Goal: Task Accomplishment & Management: Use online tool/utility

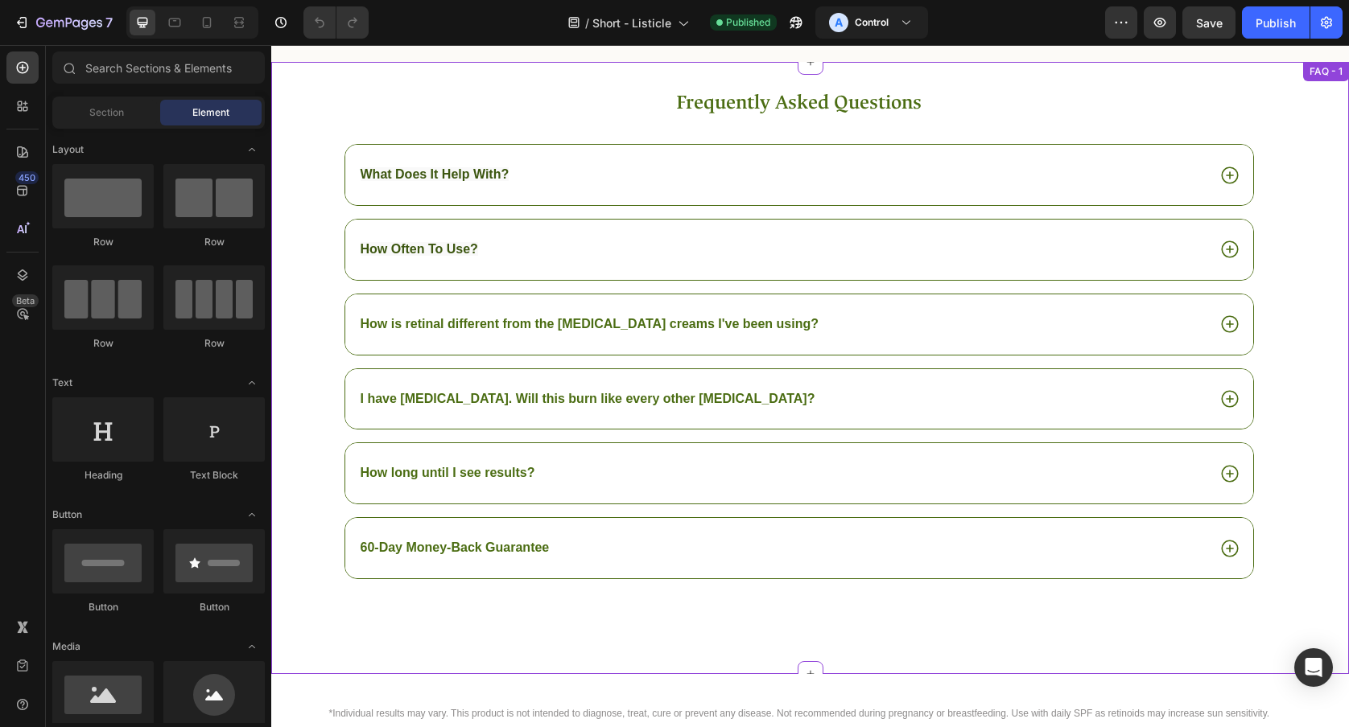
scroll to position [3088, 0]
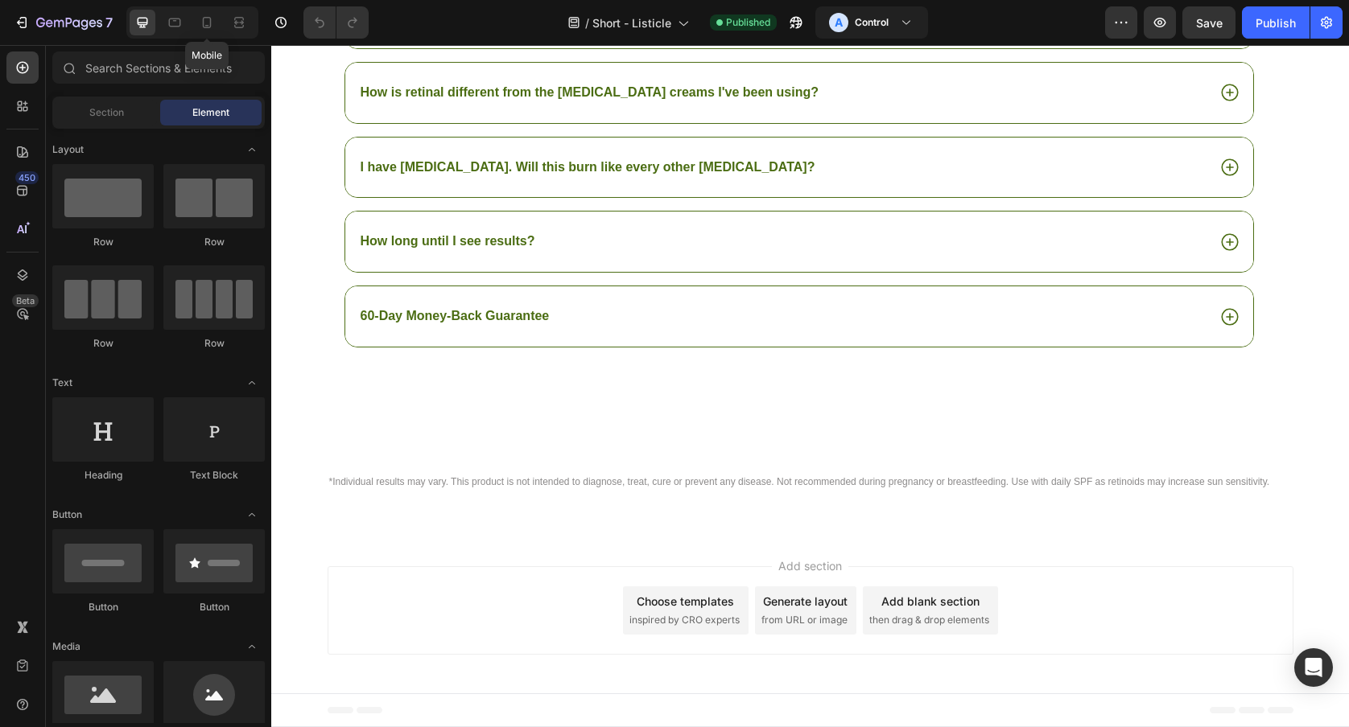
click at [216, 35] on div at bounding box center [207, 23] width 26 height 26
click at [201, 24] on icon at bounding box center [207, 22] width 16 height 16
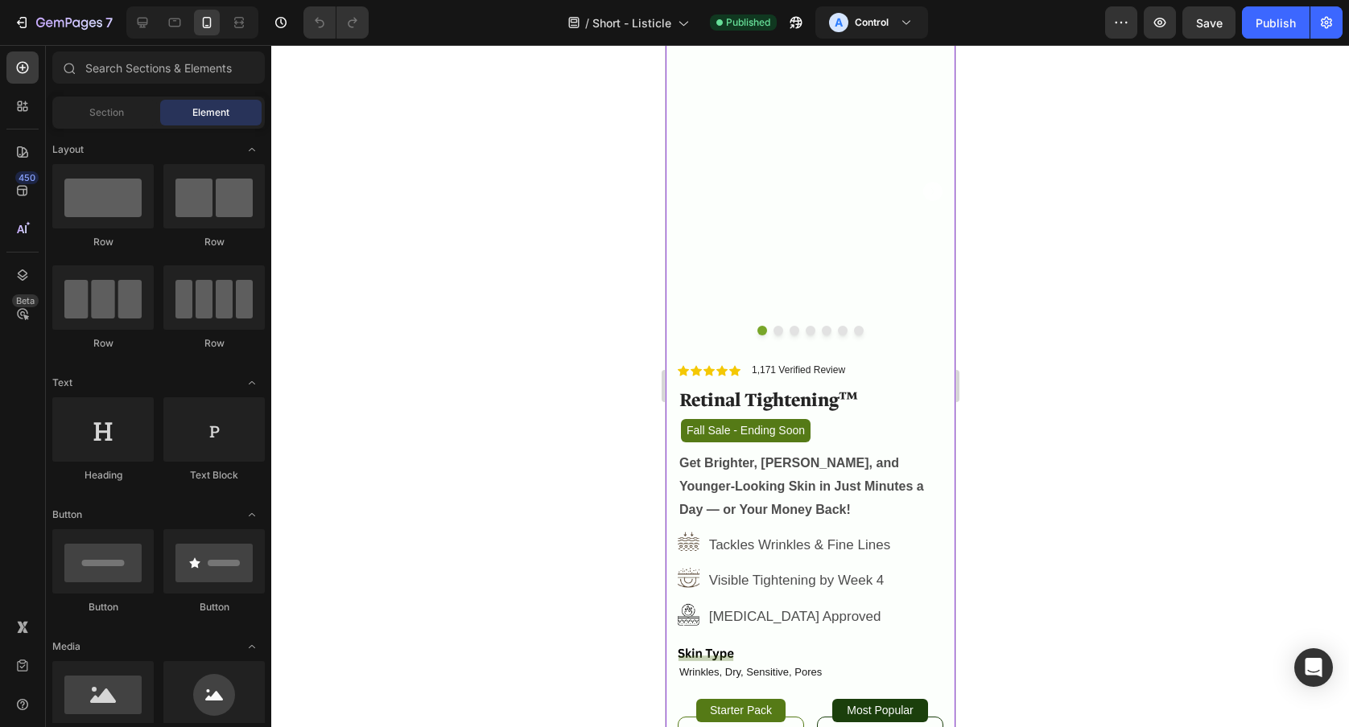
scroll to position [4624, 0]
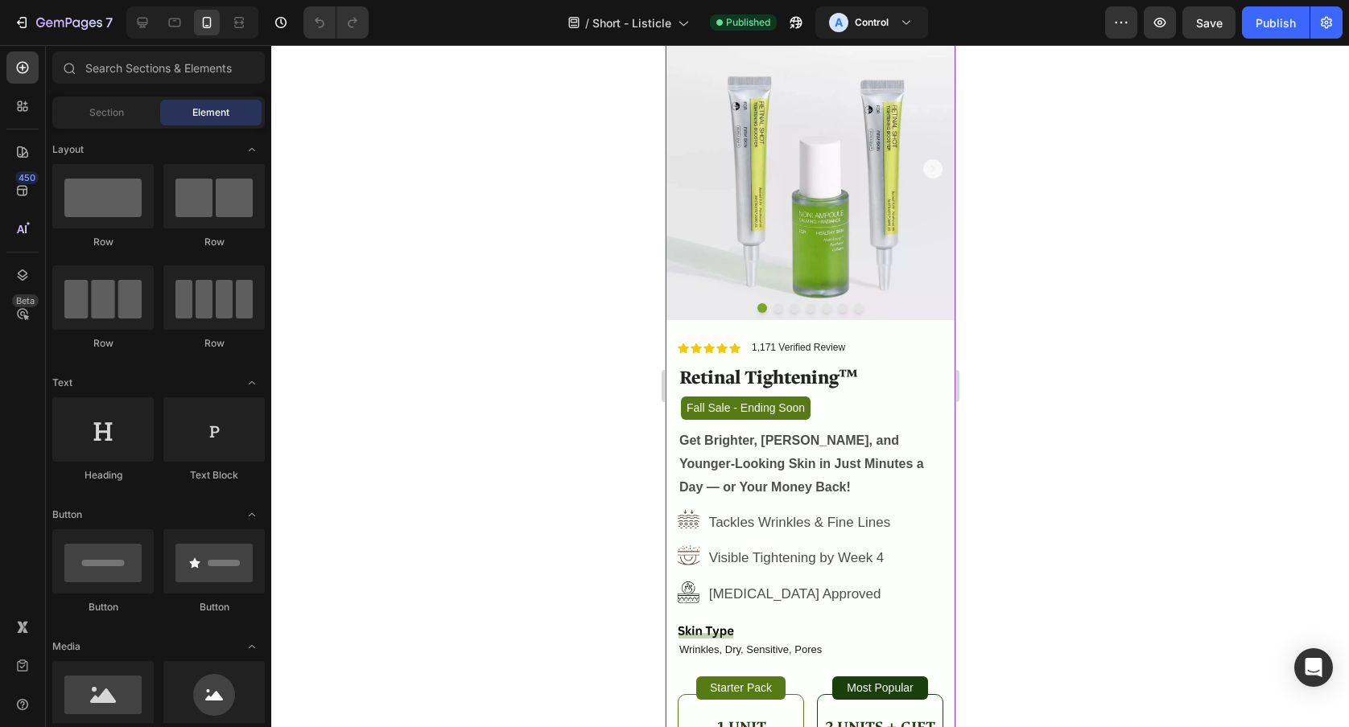
click at [759, 410] on p "Fall Sale - Ending Soon" at bounding box center [745, 408] width 126 height 20
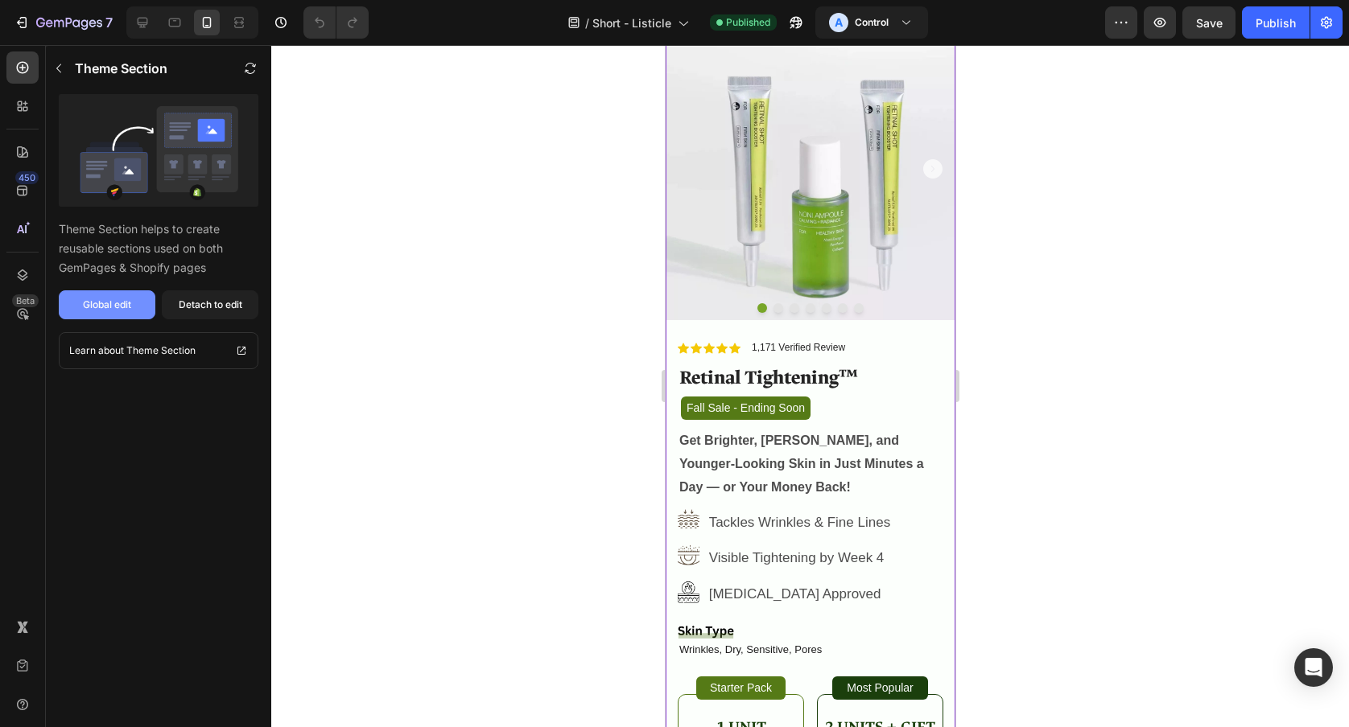
click at [100, 307] on div "Global edit" at bounding box center [107, 305] width 48 height 14
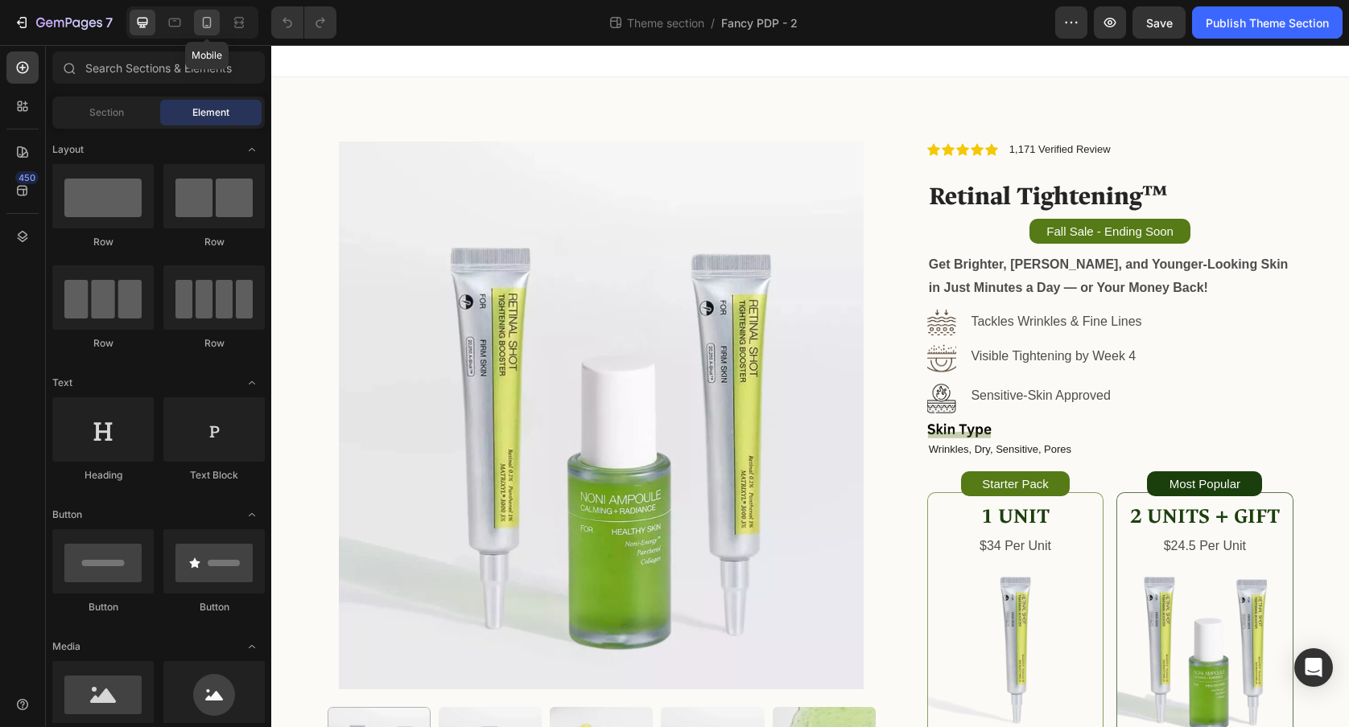
click at [208, 26] on icon at bounding box center [207, 22] width 16 height 16
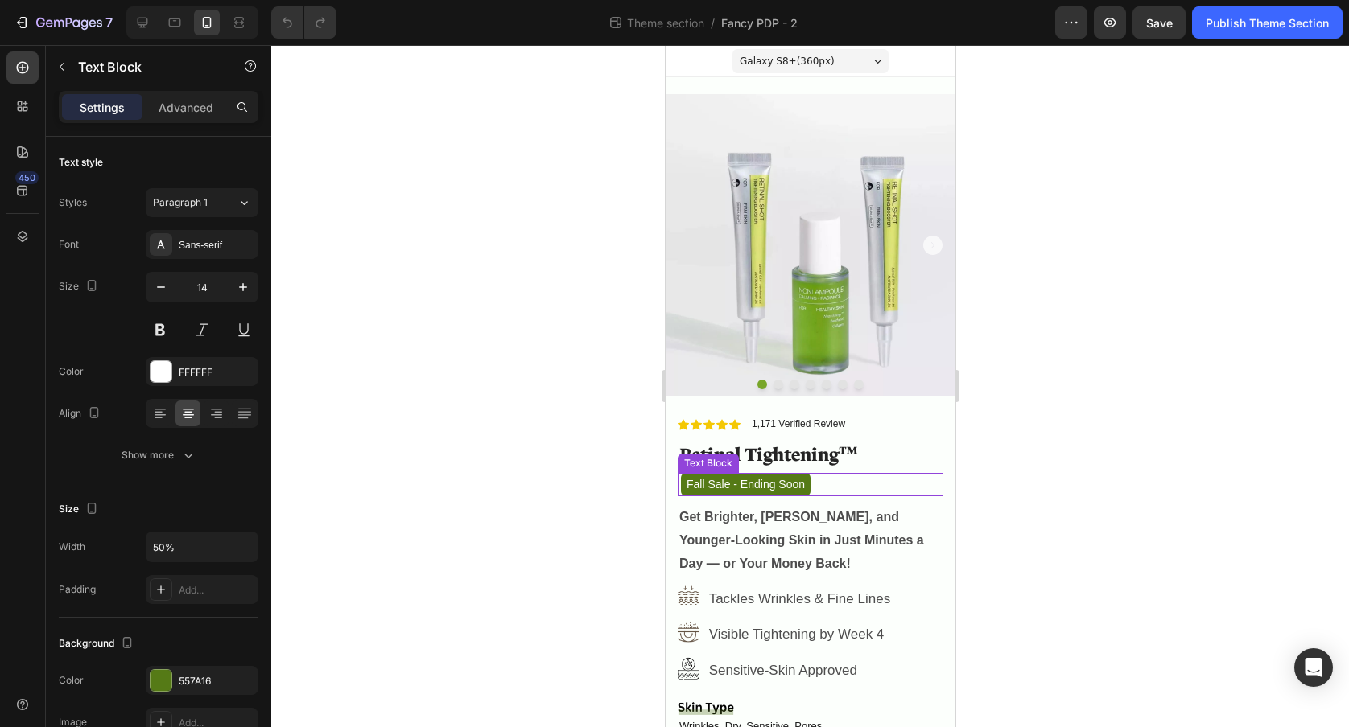
click at [753, 492] on p "Fall Sale - Ending Soon" at bounding box center [745, 485] width 126 height 20
drag, startPoint x: 725, startPoint y: 490, endPoint x: 715, endPoint y: 487, distance: 10.9
click at [724, 490] on p "Fall Sale - Ending Soon" at bounding box center [745, 485] width 126 height 20
click at [687, 486] on p "Fall Sale - Ending Soon" at bounding box center [745, 485] width 126 height 20
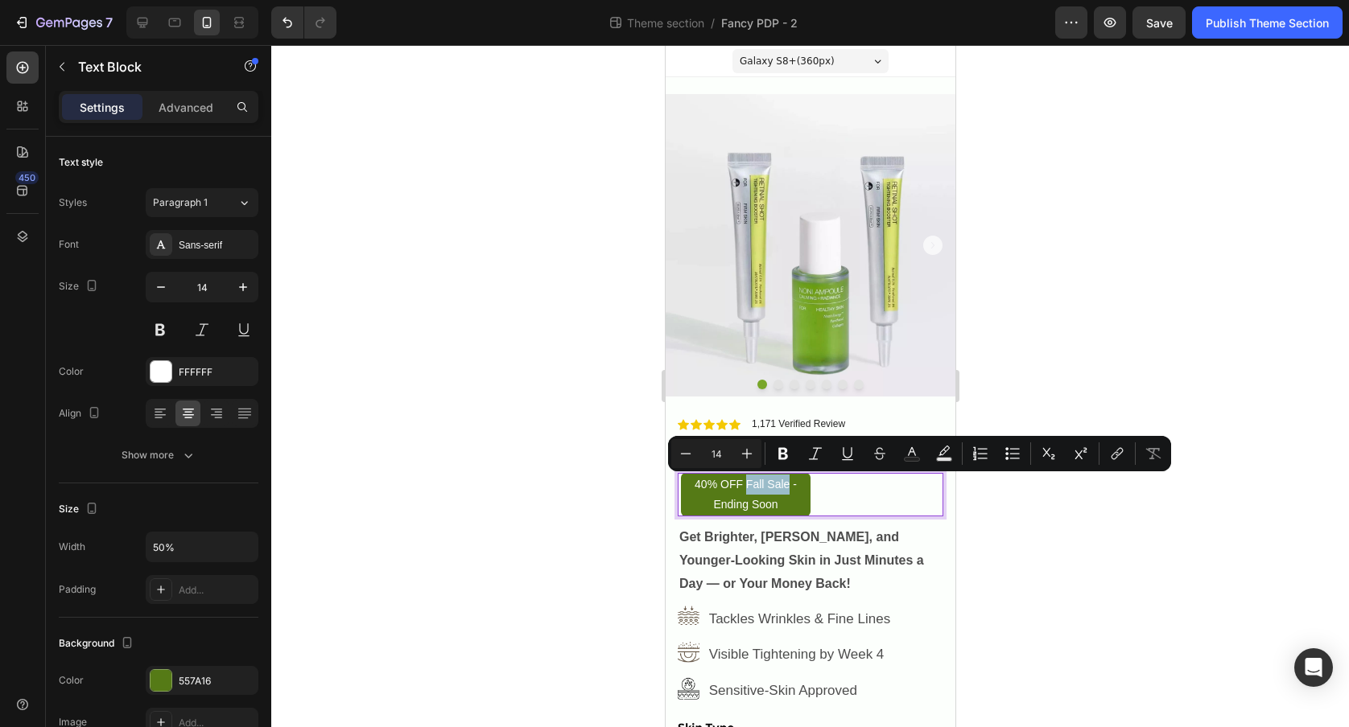
drag, startPoint x: 746, startPoint y: 487, endPoint x: 786, endPoint y: 484, distance: 40.3
click at [786, 484] on p "40% OFF Fall Sale - Ending Soon" at bounding box center [745, 495] width 126 height 40
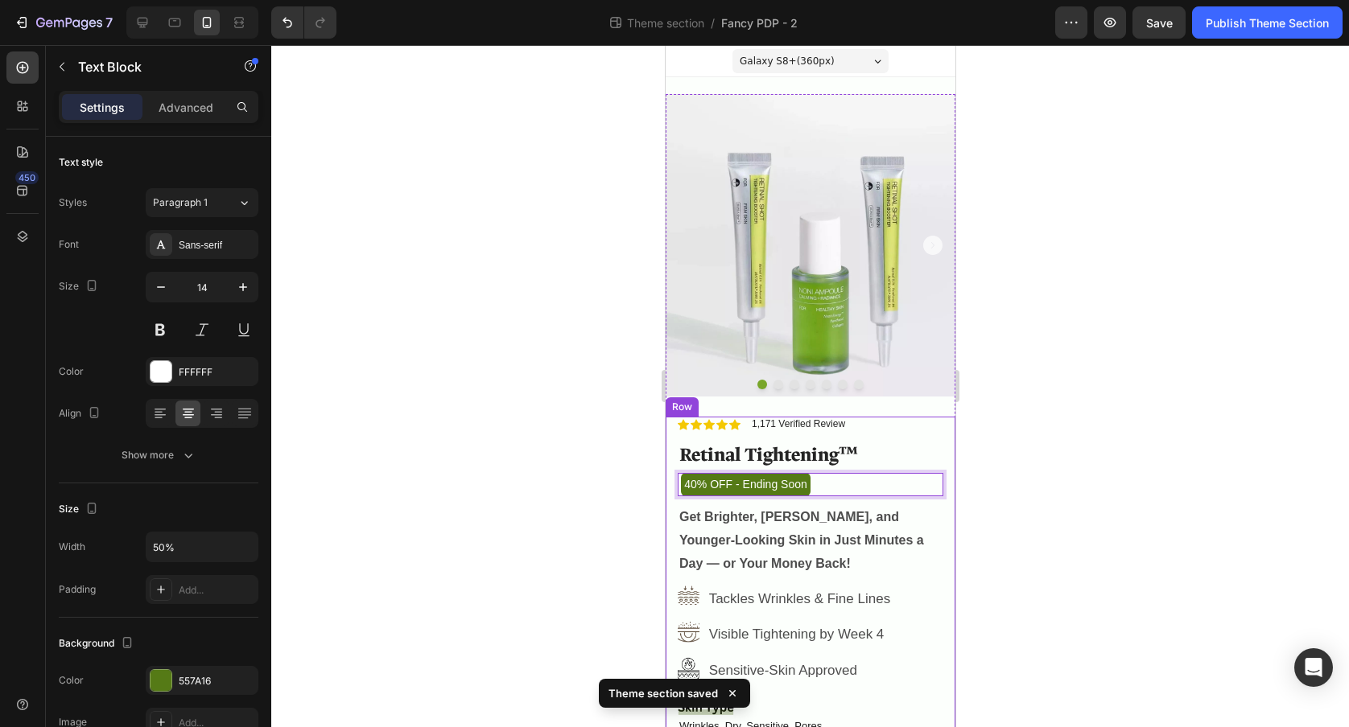
click at [1032, 448] on div at bounding box center [810, 386] width 1078 height 682
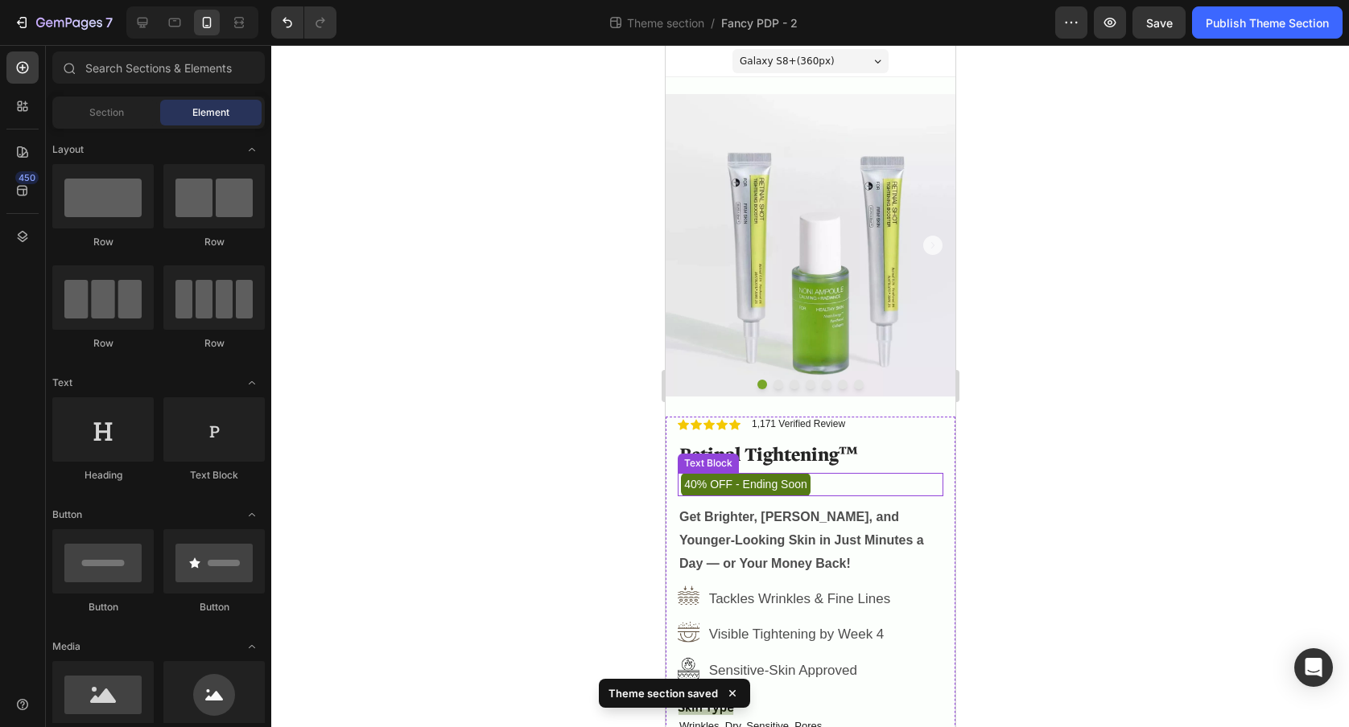
click at [769, 487] on p "40% OFF - Ending Soon" at bounding box center [745, 485] width 126 height 20
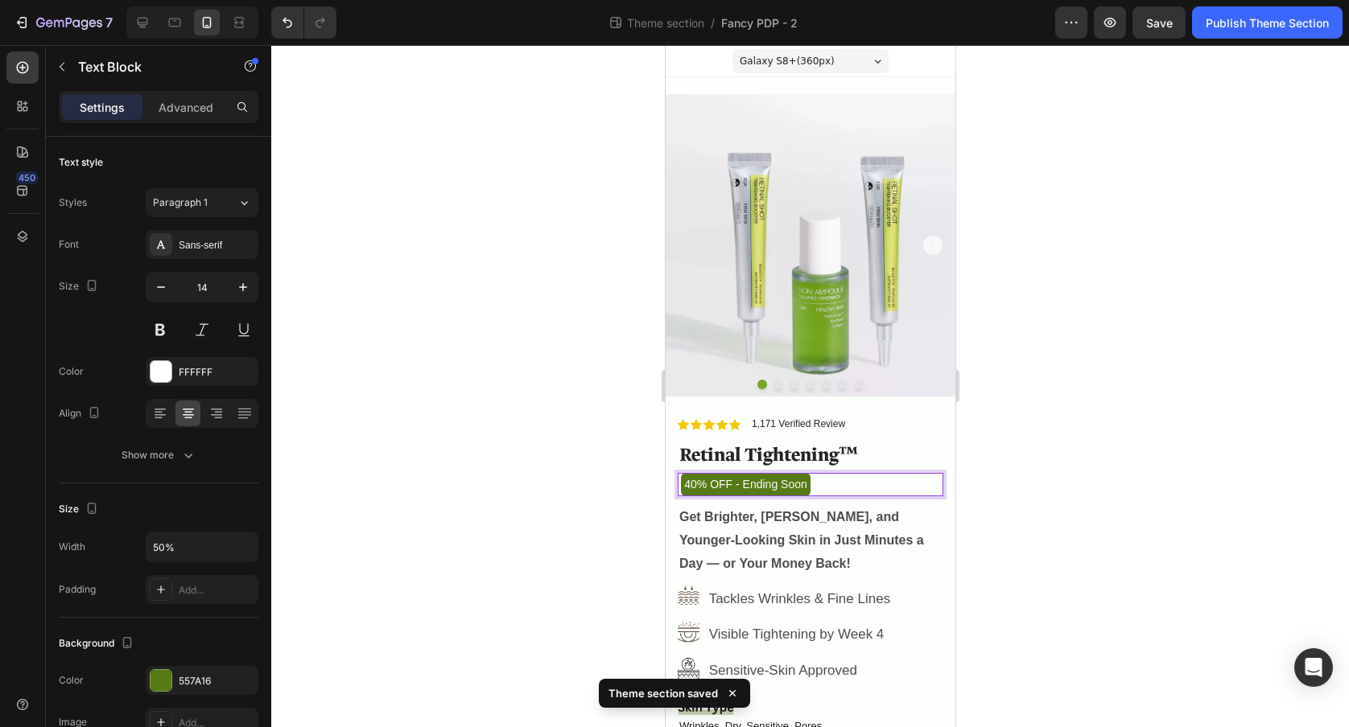
click at [807, 485] on p "40% OFF - Ending Soon" at bounding box center [745, 485] width 126 height 20
click at [686, 485] on p "40% OFF - Ending Soon" at bounding box center [745, 485] width 126 height 20
click at [505, 412] on div at bounding box center [810, 386] width 1078 height 682
click at [812, 488] on div "40% OFF - Ending Soon" at bounding box center [809, 484] width 259 height 23
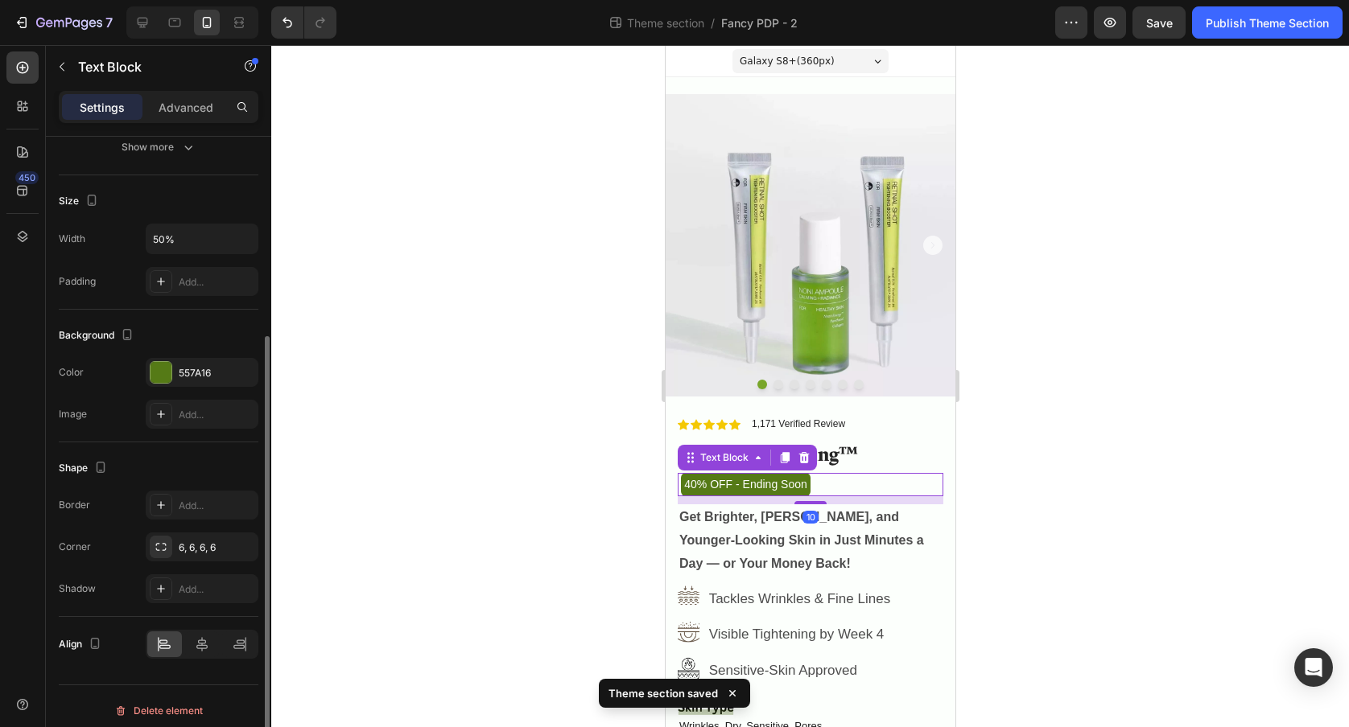
scroll to position [317, 0]
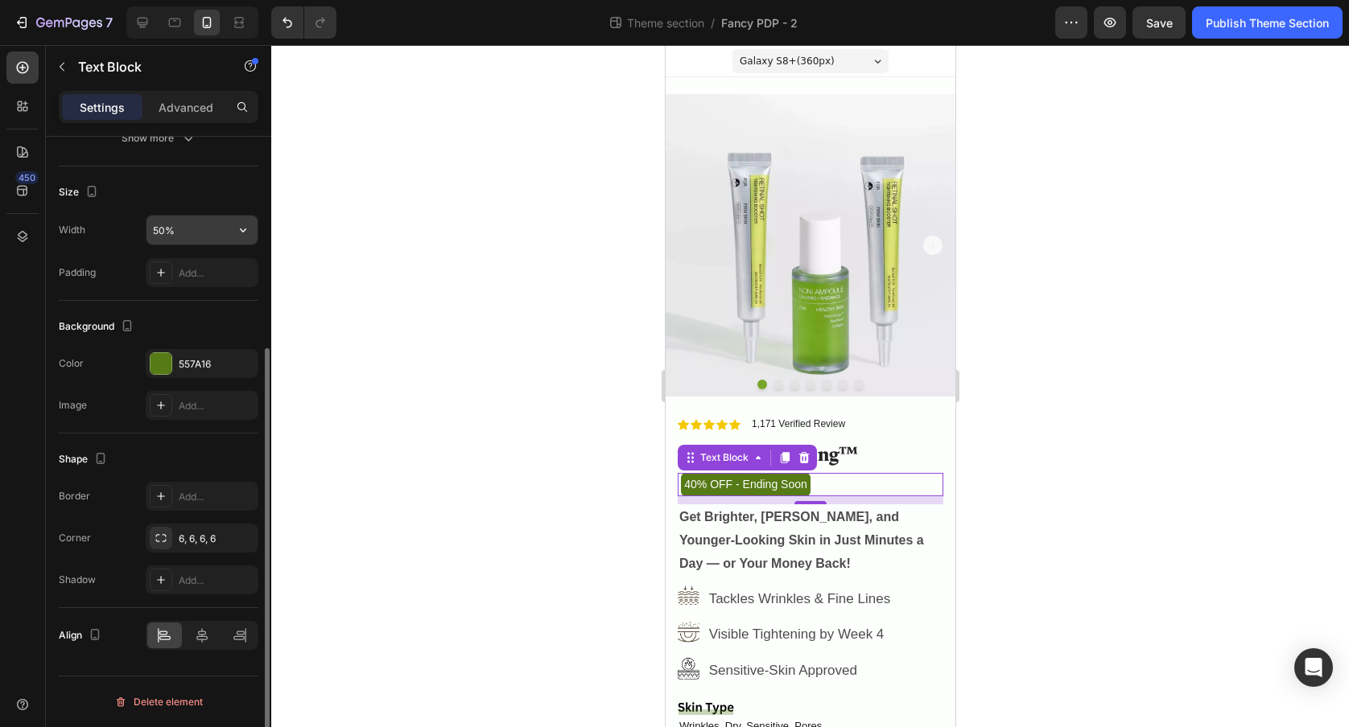
click at [160, 232] on input "50%" at bounding box center [201, 230] width 111 height 29
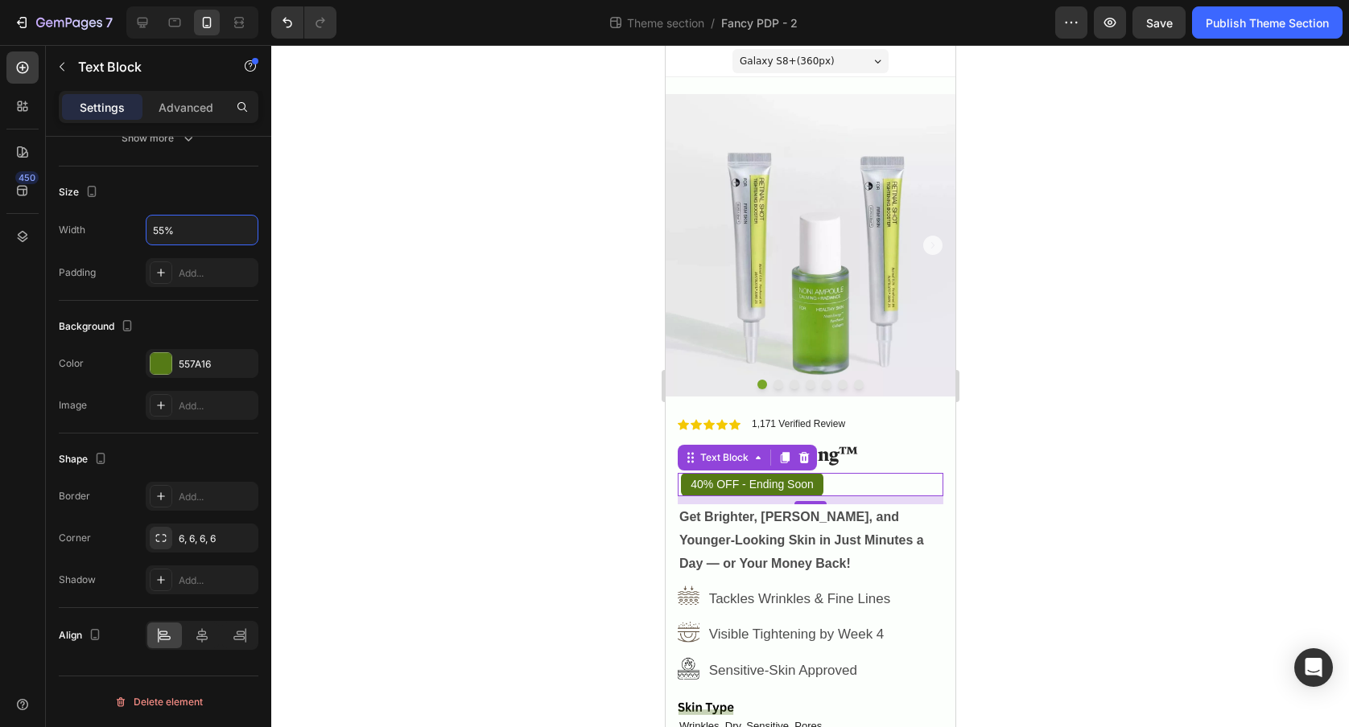
type input "55%"
click at [502, 332] on div at bounding box center [810, 386] width 1078 height 682
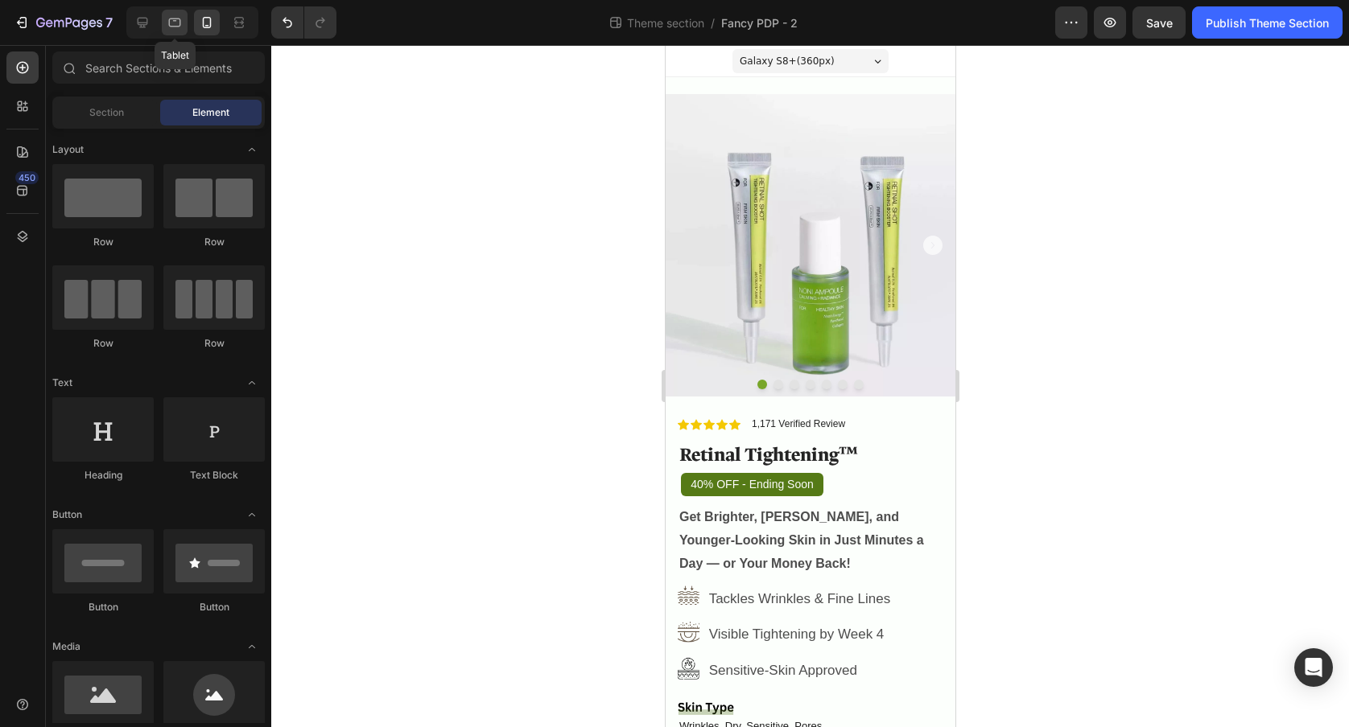
click at [167, 14] on icon at bounding box center [175, 22] width 16 height 16
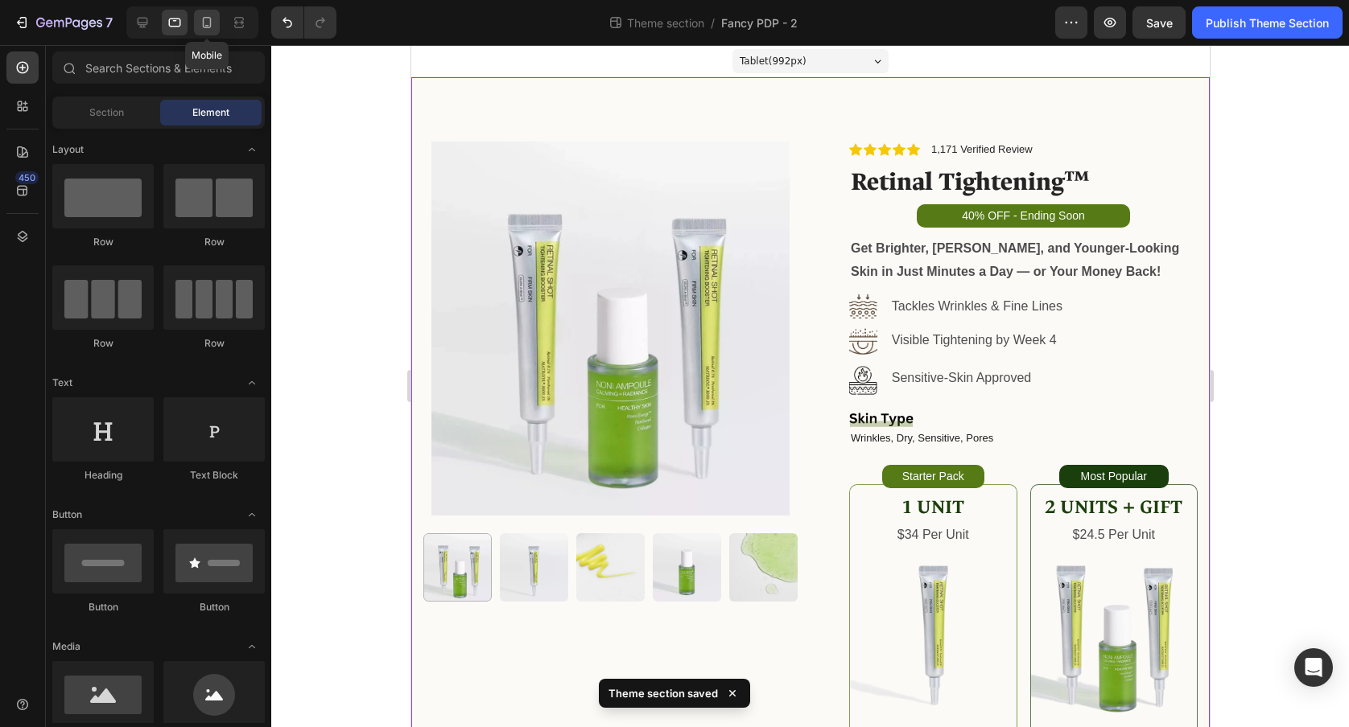
click at [207, 24] on icon at bounding box center [207, 22] width 16 height 16
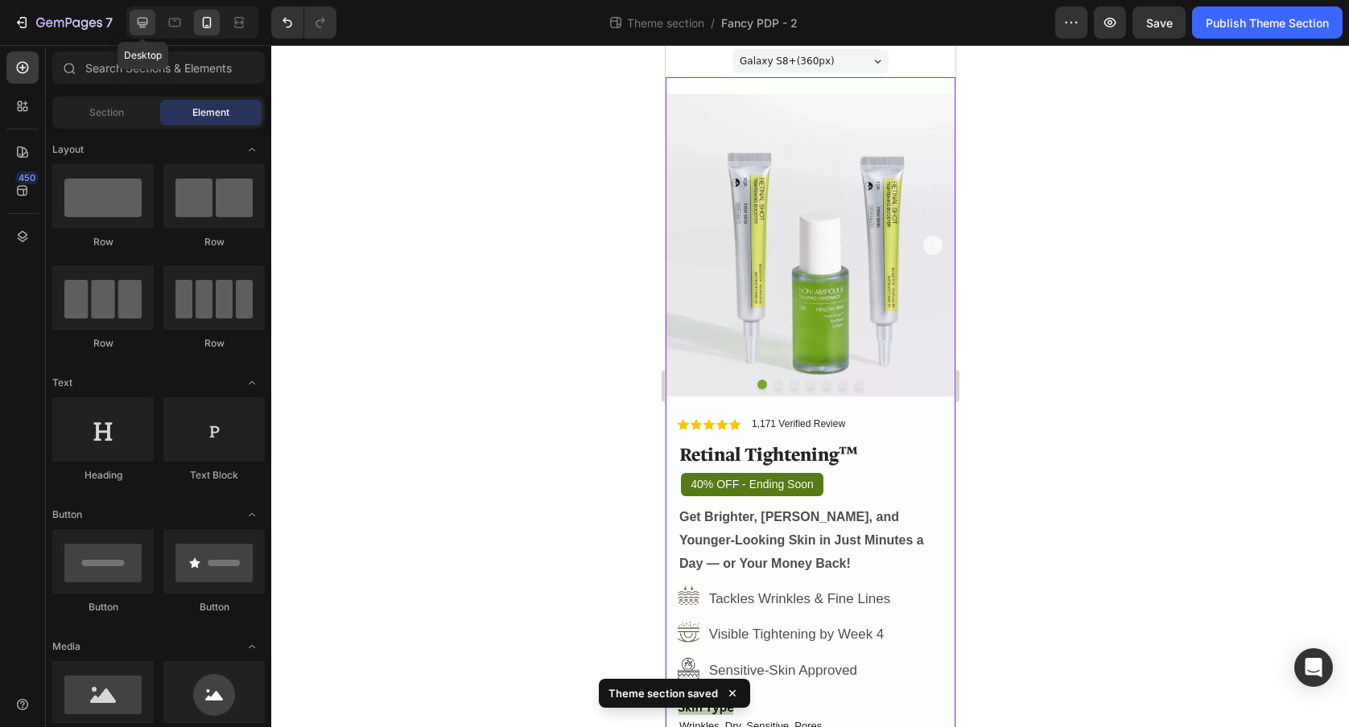
click at [150, 24] on div at bounding box center [143, 23] width 26 height 26
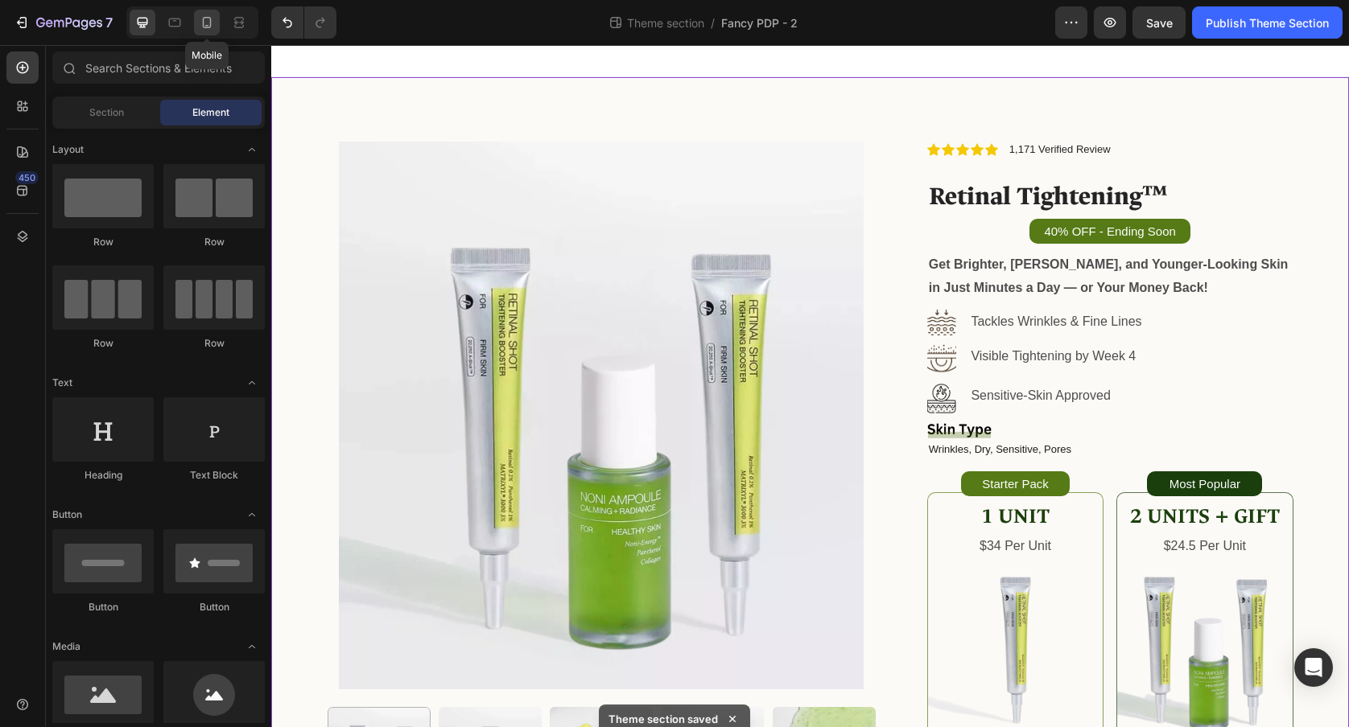
click at [207, 21] on icon at bounding box center [207, 22] width 16 height 16
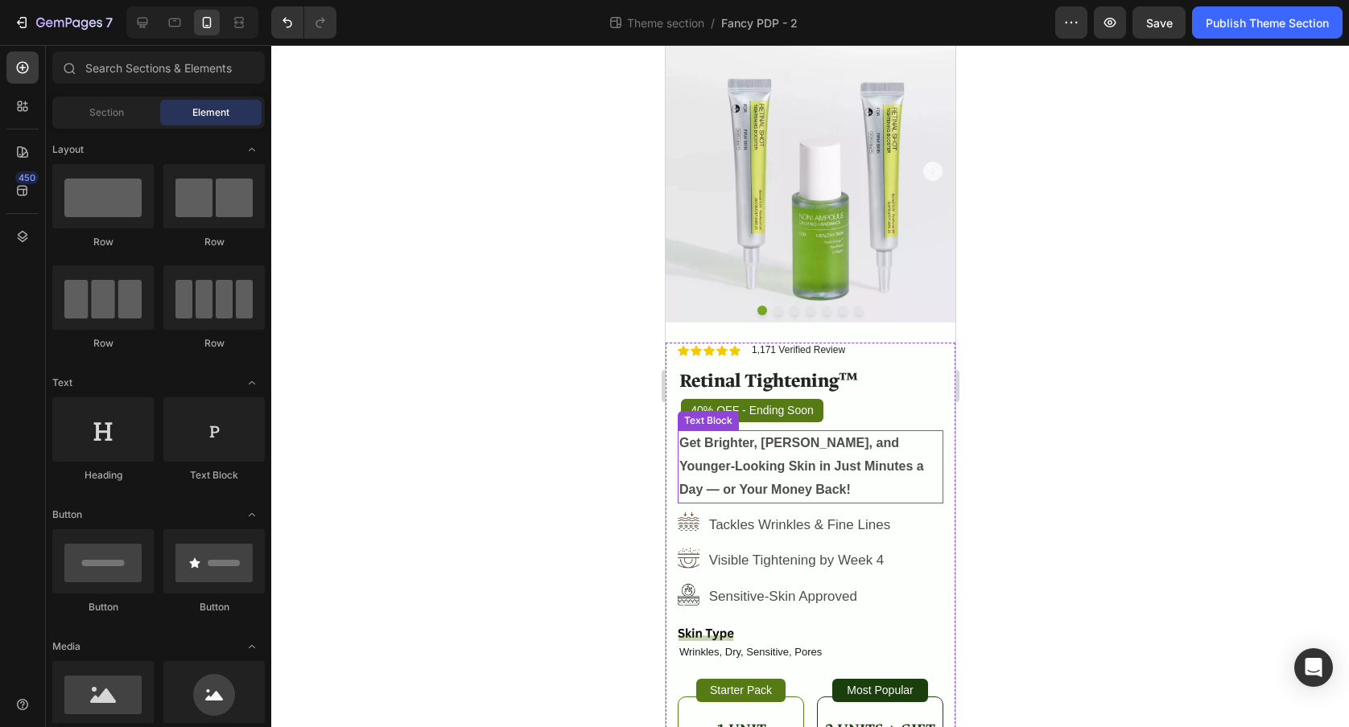
scroll to position [75, 0]
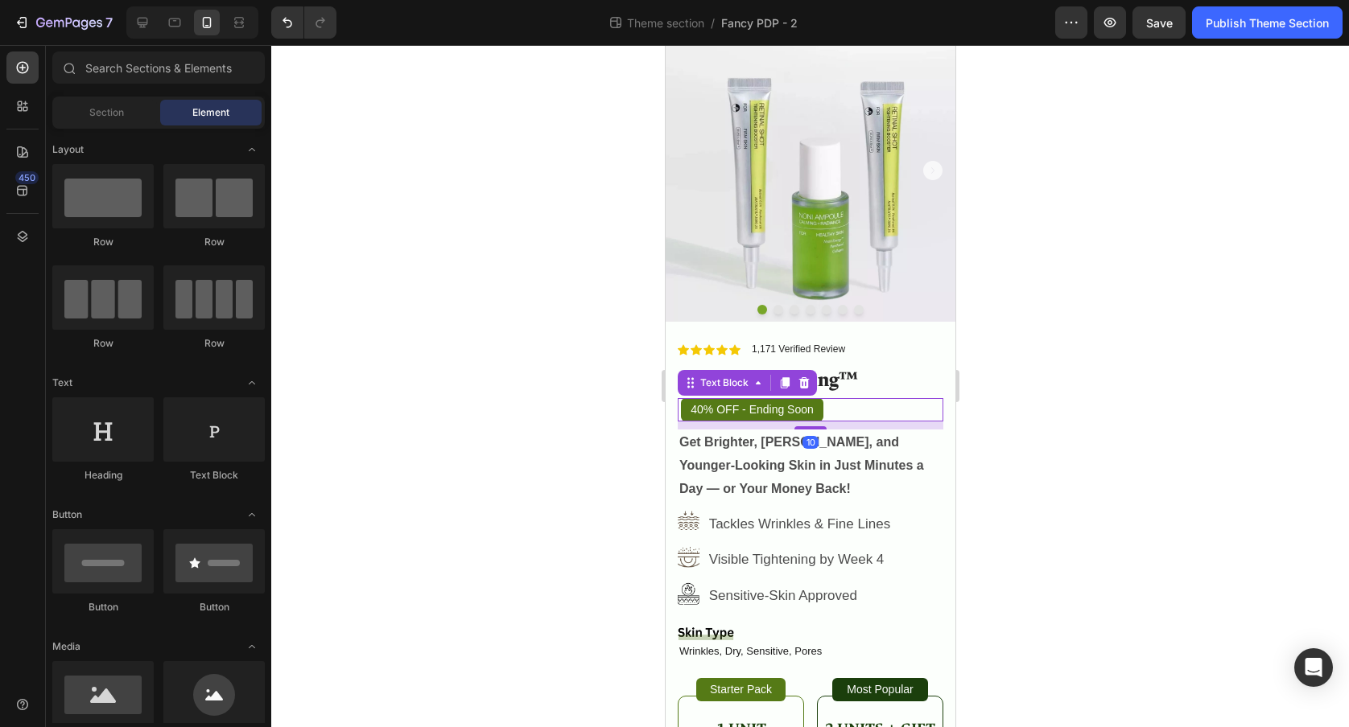
click at [789, 409] on p "40% OFF - Ending Soon" at bounding box center [751, 410] width 139 height 20
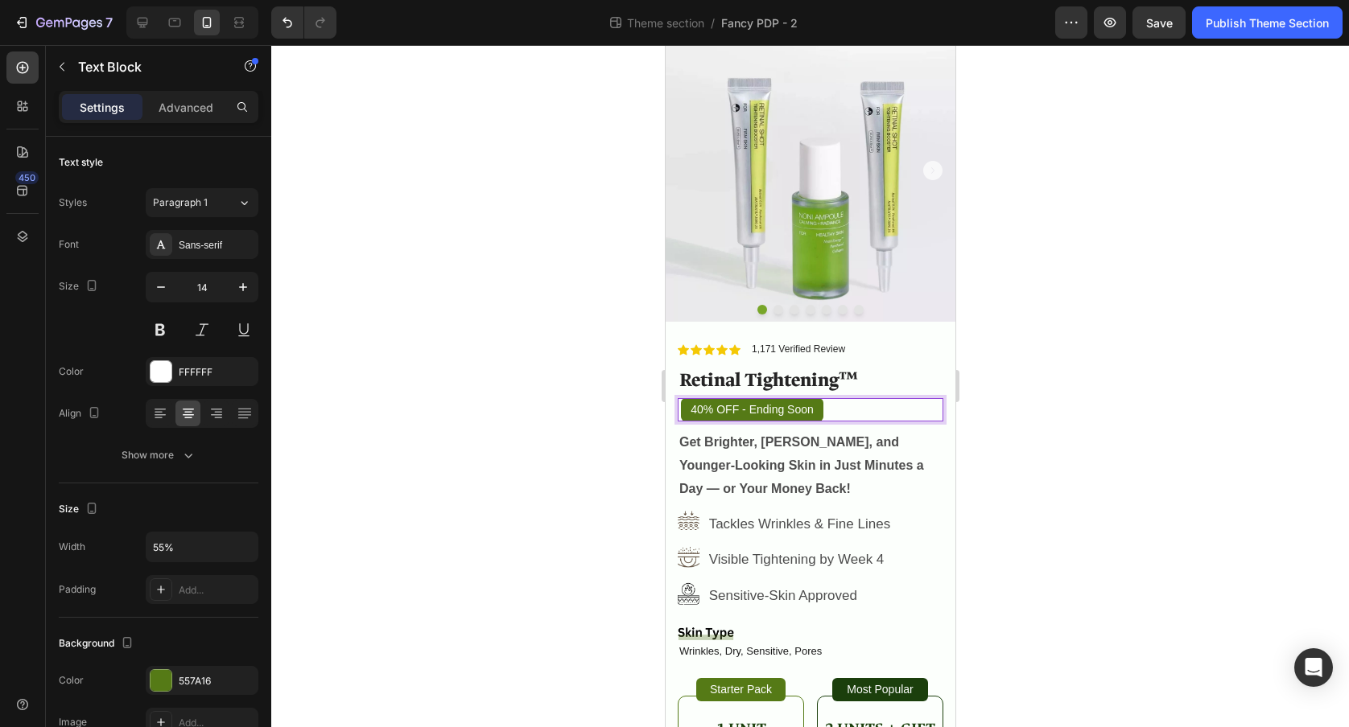
click at [794, 412] on p "40% OFF - Ending Soon" at bounding box center [751, 410] width 139 height 20
click at [1220, 416] on div at bounding box center [810, 386] width 1078 height 682
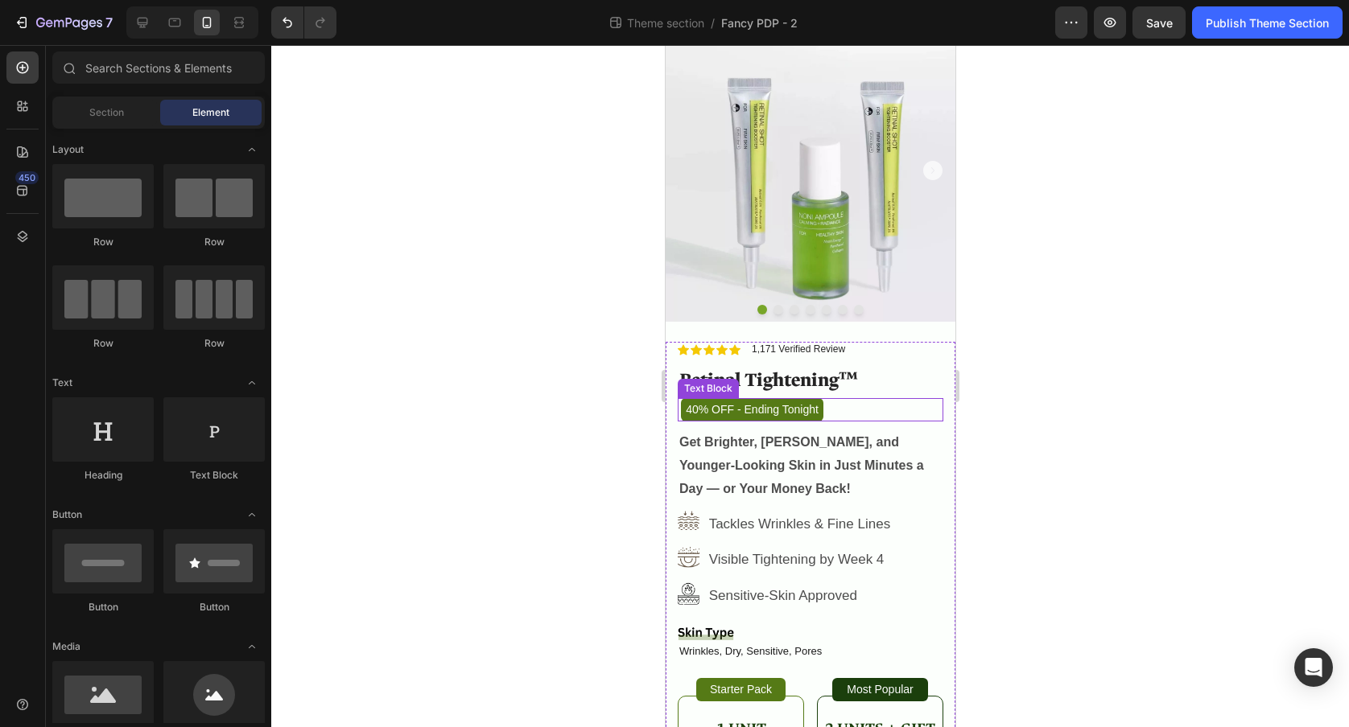
click at [843, 408] on div "40% OFF - Ending Tonight" at bounding box center [809, 409] width 259 height 23
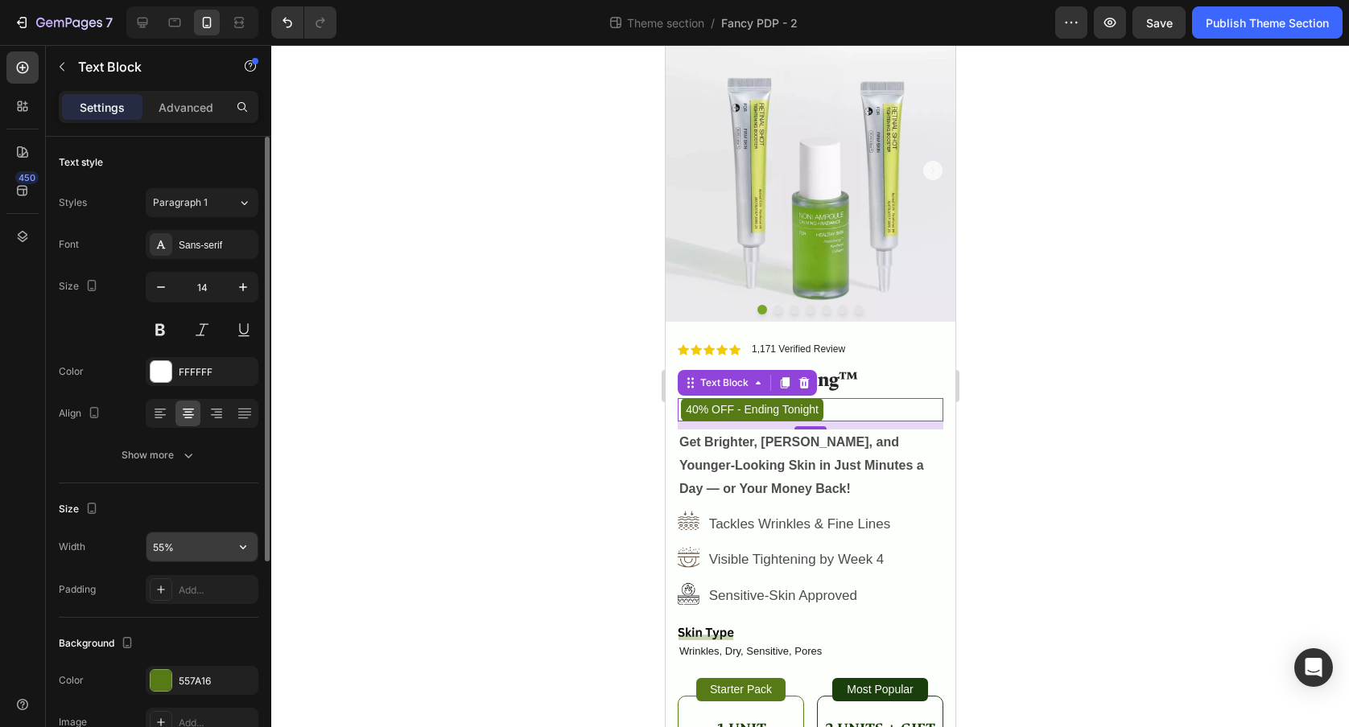
drag, startPoint x: 163, startPoint y: 548, endPoint x: 175, endPoint y: 555, distance: 13.4
click at [163, 548] on input "55%" at bounding box center [201, 547] width 111 height 29
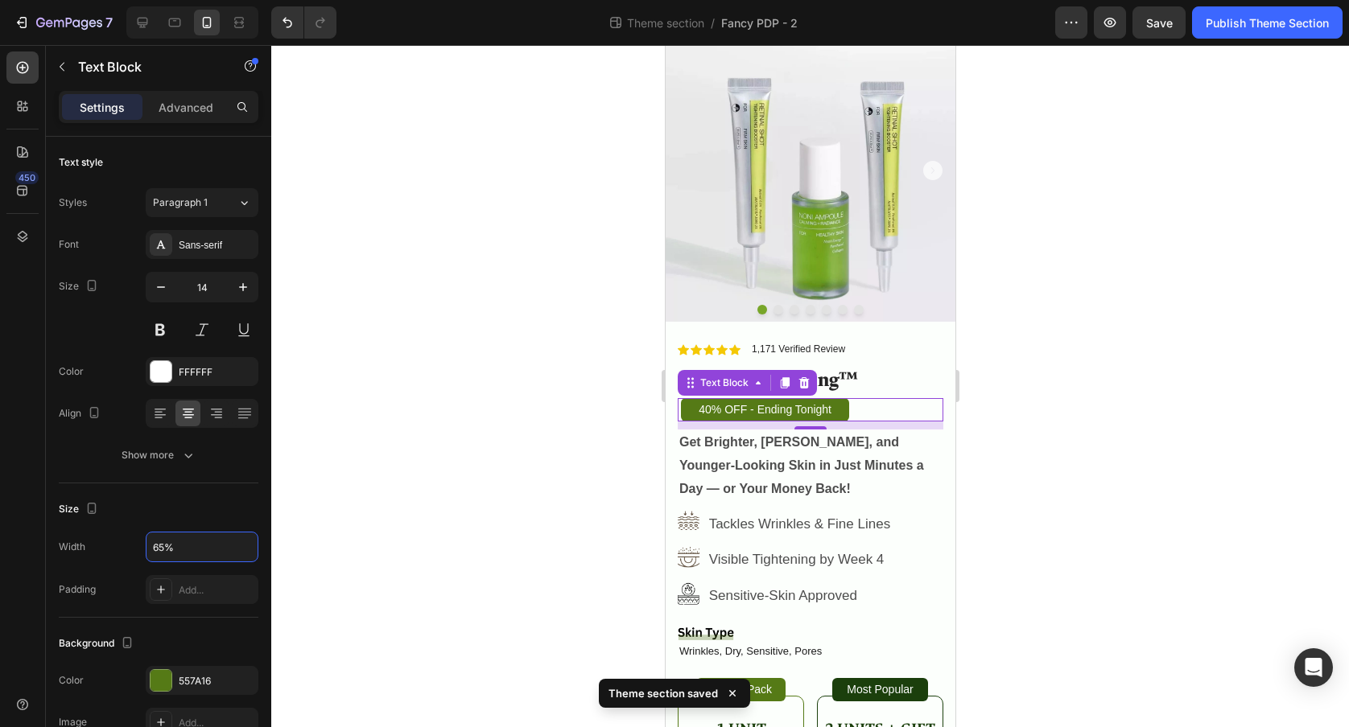
type input "65%"
click at [831, 414] on p "40% OFF - Ending Tonight" at bounding box center [764, 410] width 165 height 20
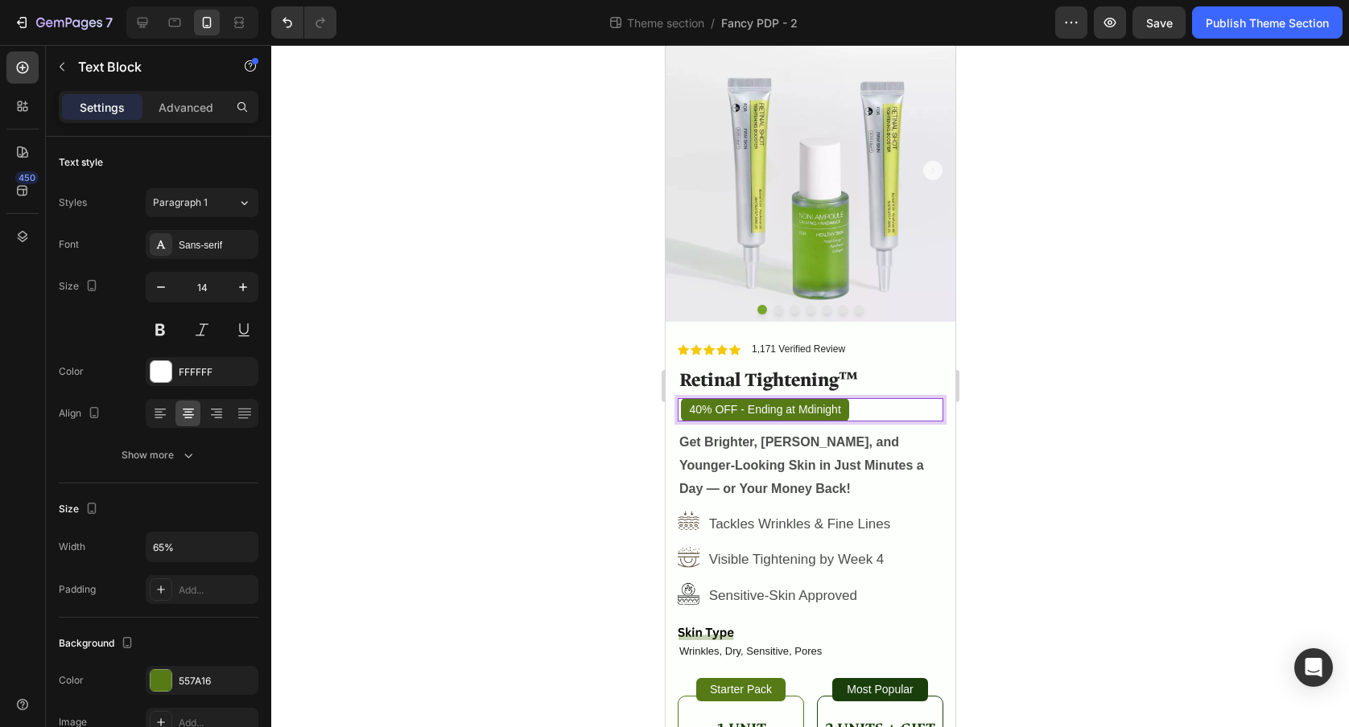
click at [814, 408] on p "40% OFF - Ending at Mdinight" at bounding box center [764, 410] width 165 height 20
click at [1022, 403] on div at bounding box center [810, 386] width 1078 height 682
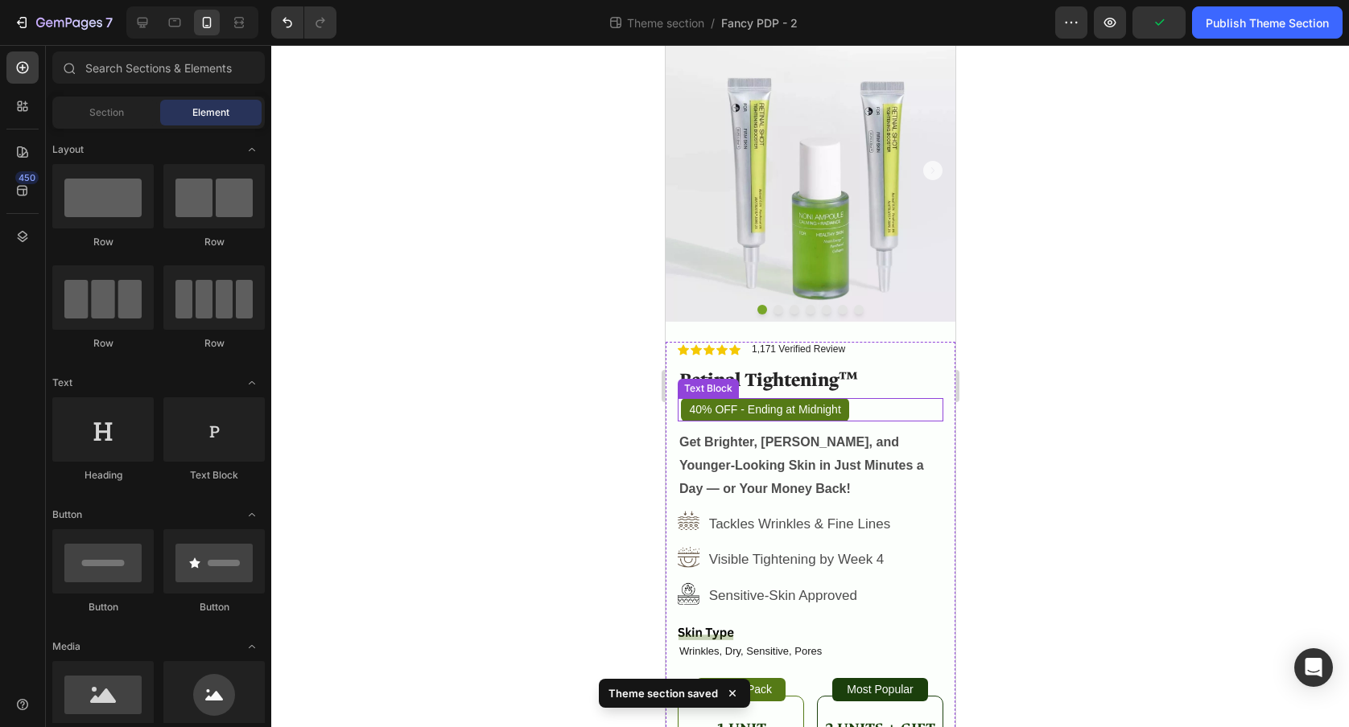
click at [848, 413] on div "40% OFF - Ending at Midnight" at bounding box center [809, 409] width 259 height 23
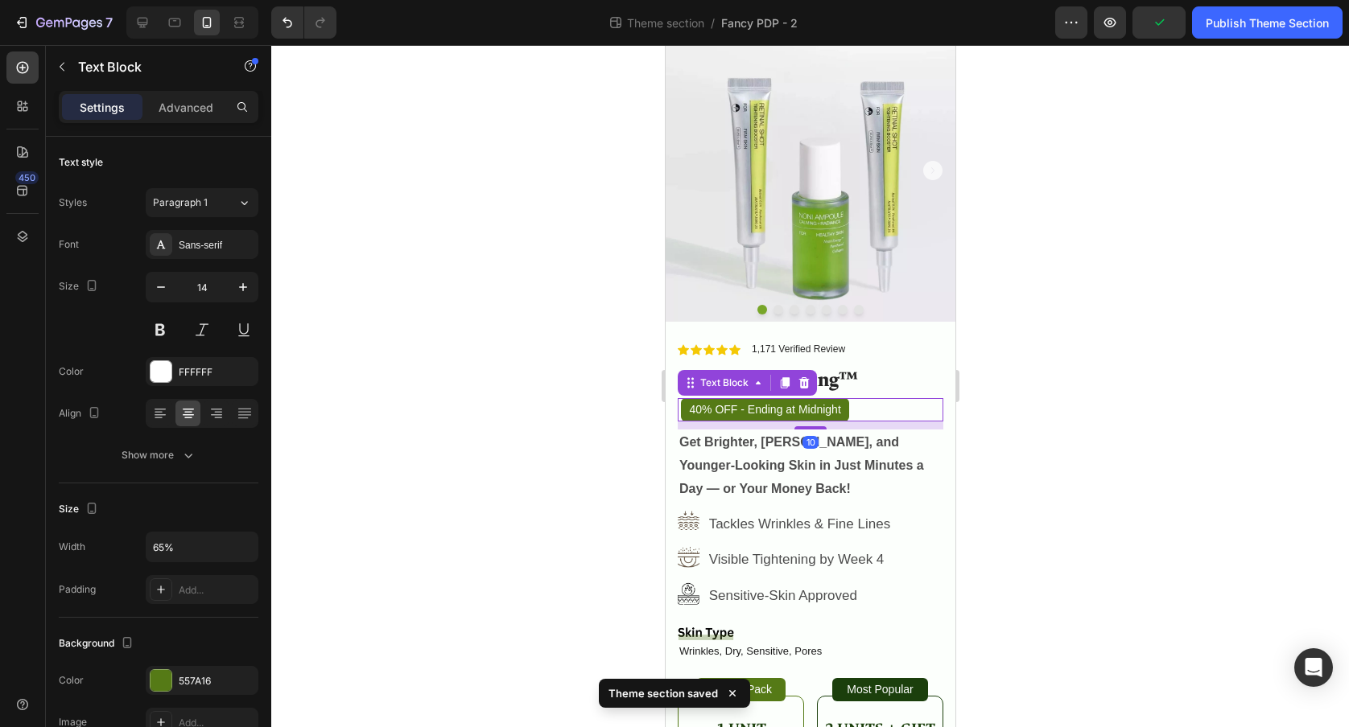
click at [849, 412] on div "40% OFF - Ending at Midnight" at bounding box center [809, 409] width 259 height 23
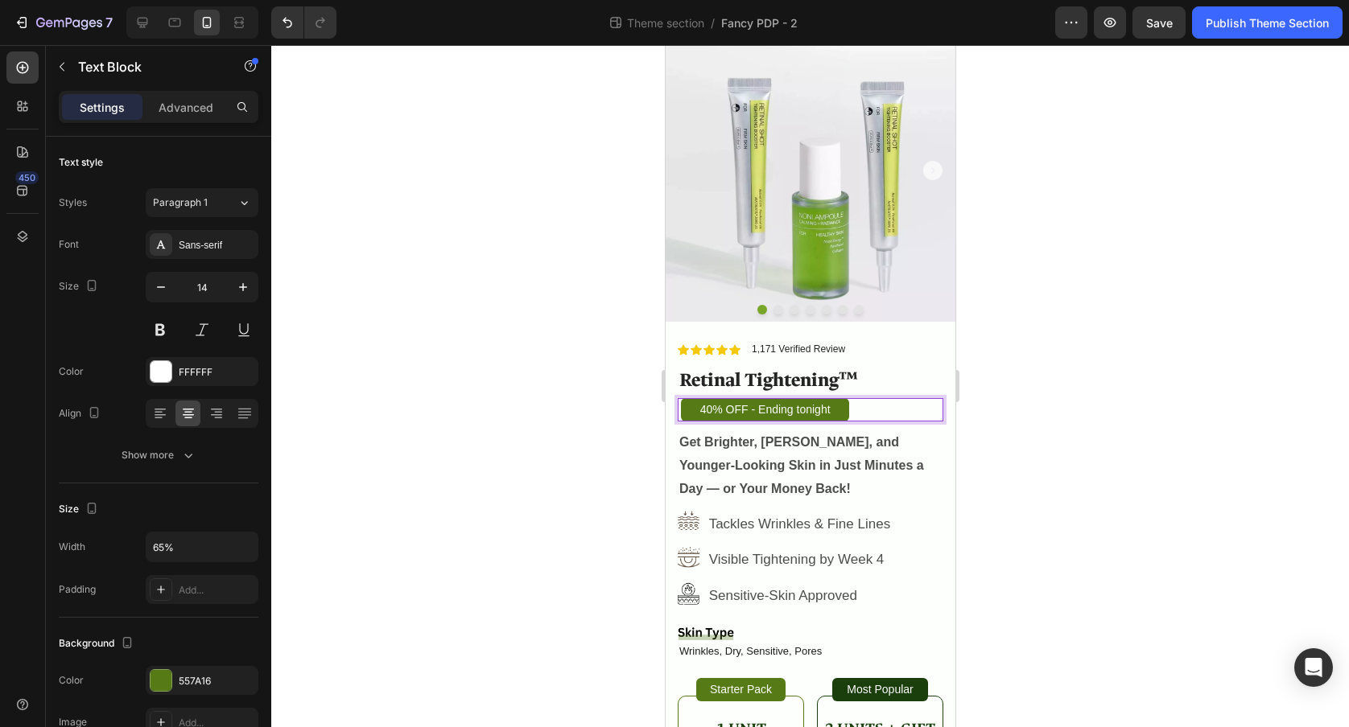
click at [799, 408] on p "40% OFF - Ending tonight" at bounding box center [764, 410] width 165 height 20
click at [1065, 342] on div at bounding box center [810, 386] width 1078 height 682
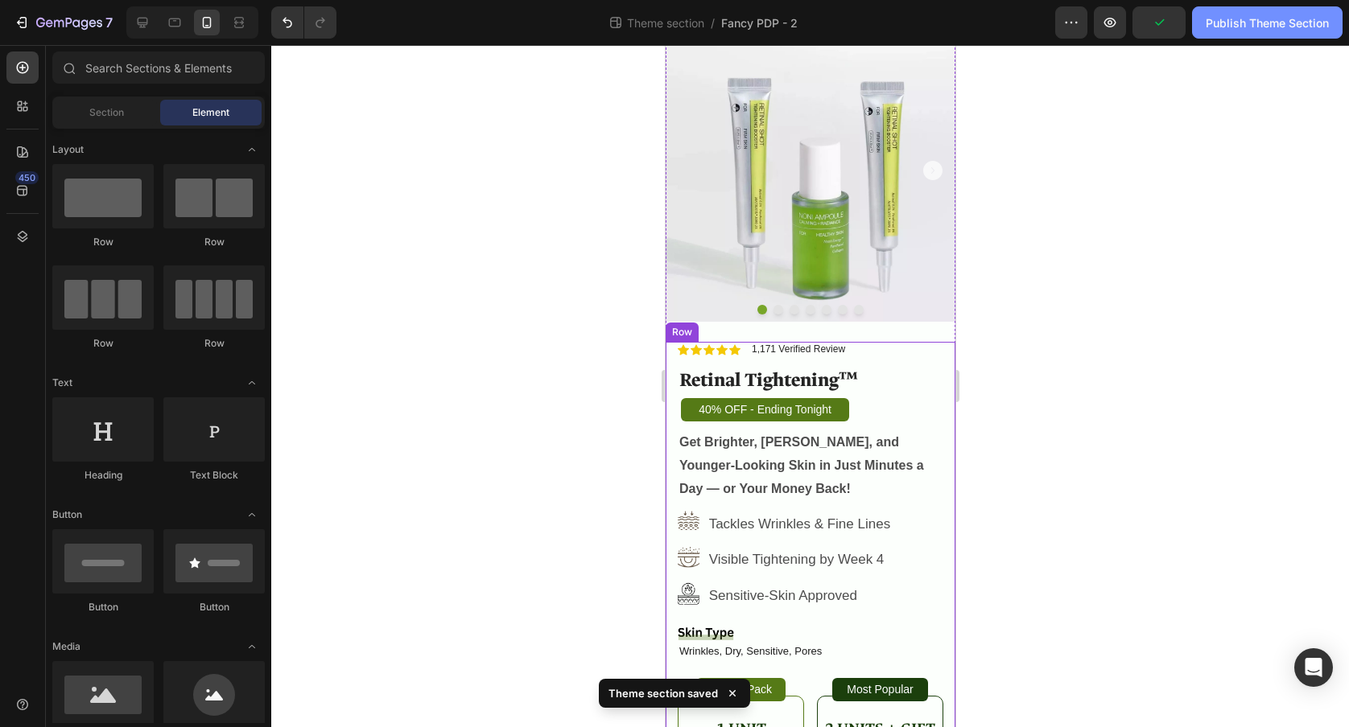
click at [1251, 25] on div "Publish Theme Section" at bounding box center [1267, 22] width 123 height 17
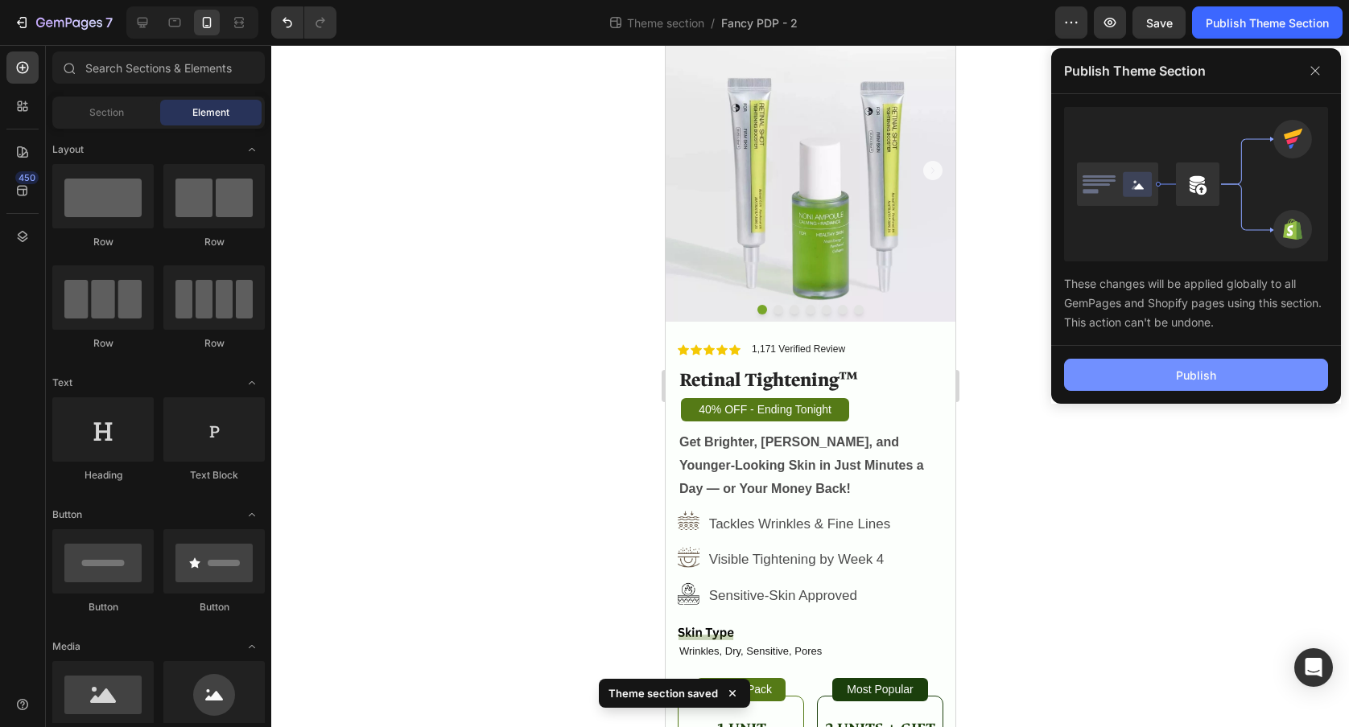
click at [1134, 373] on button "Publish" at bounding box center [1196, 375] width 264 height 32
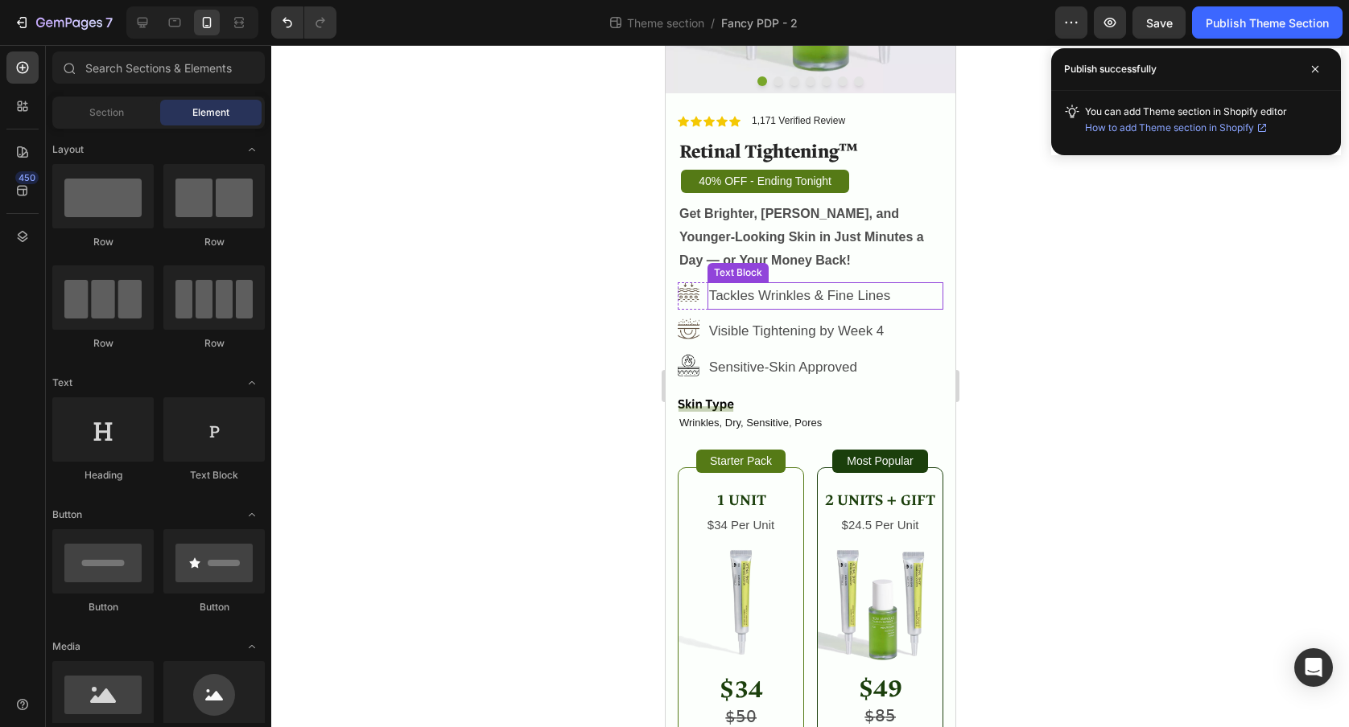
scroll to position [287, 0]
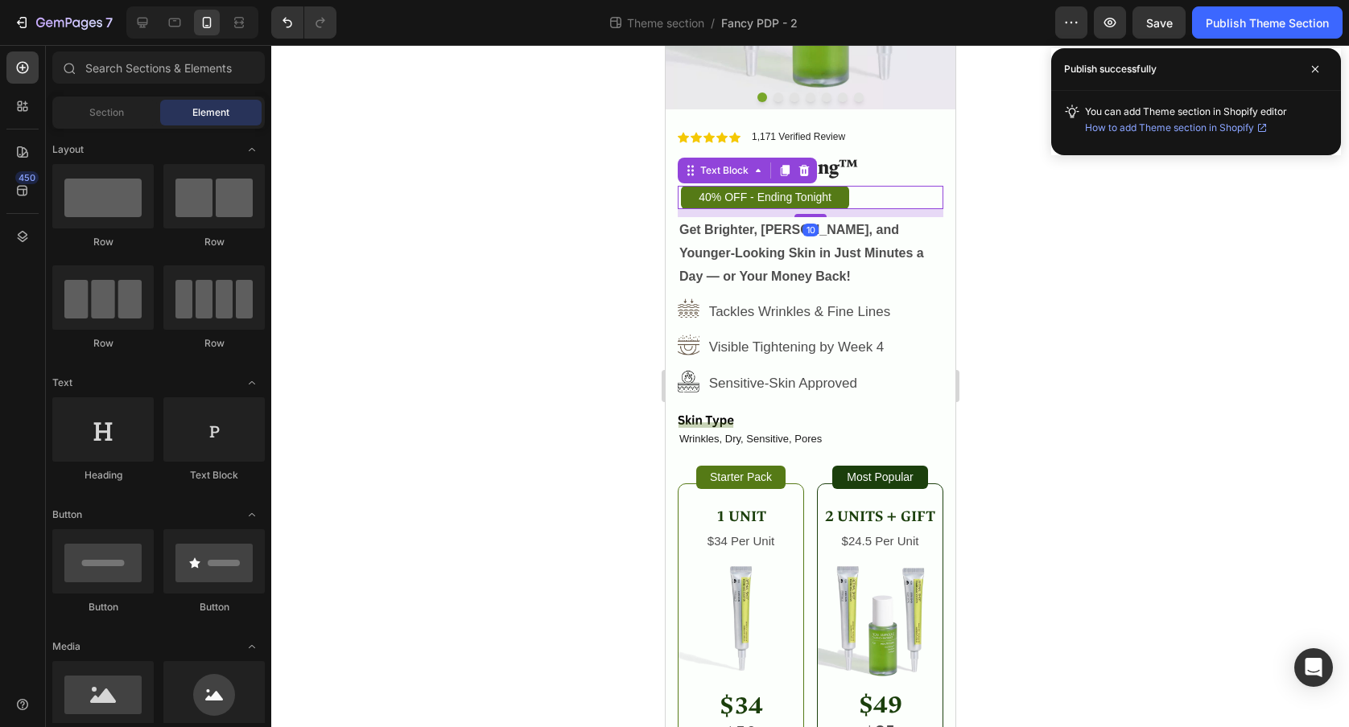
click at [863, 196] on div "40% OFF - Ending Tonight" at bounding box center [809, 197] width 259 height 23
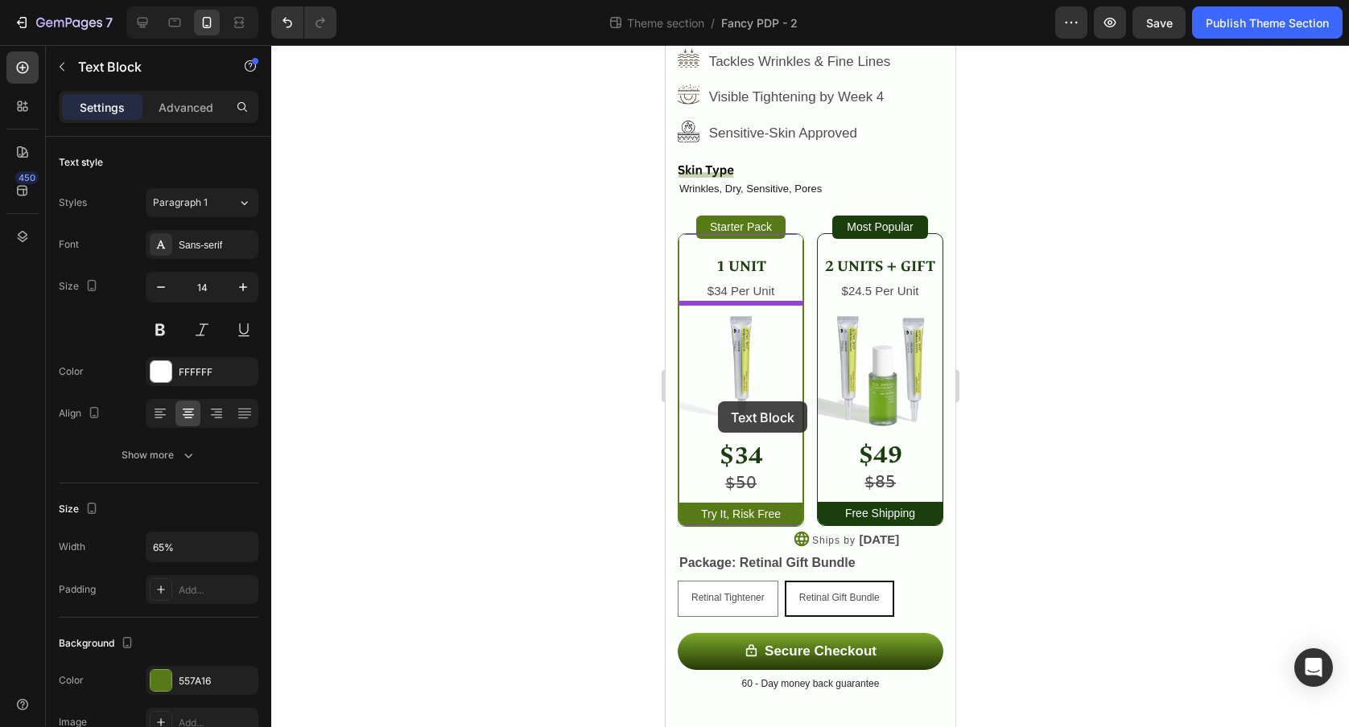
scroll to position [537, 0]
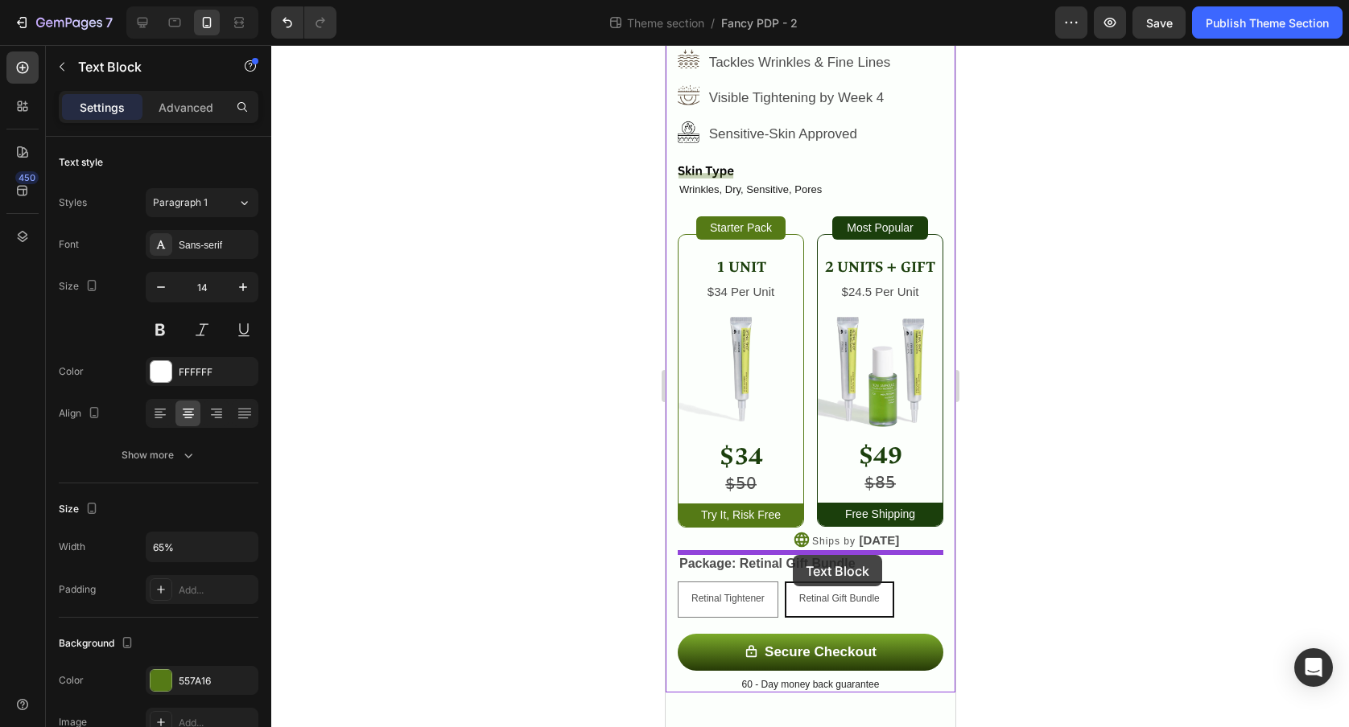
drag, startPoint x: 688, startPoint y: 52, endPoint x: 795, endPoint y: 557, distance: 516.6
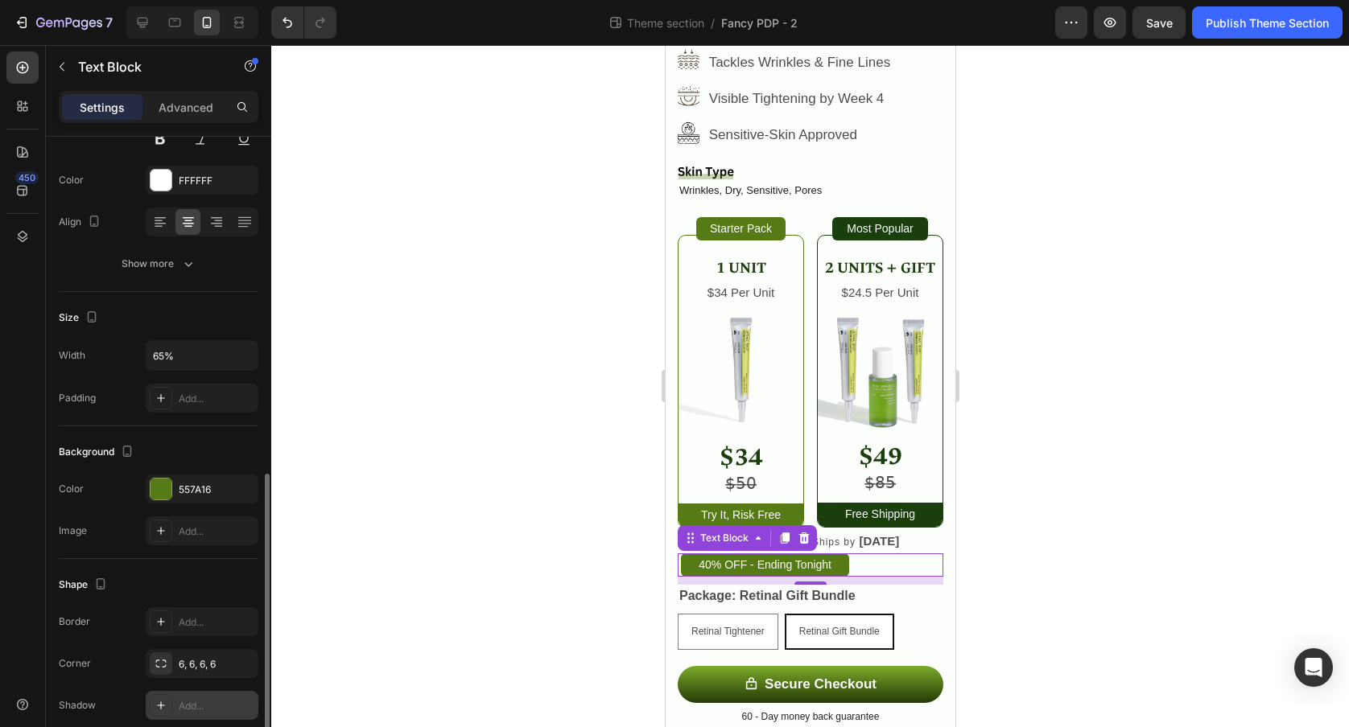
scroll to position [317, 0]
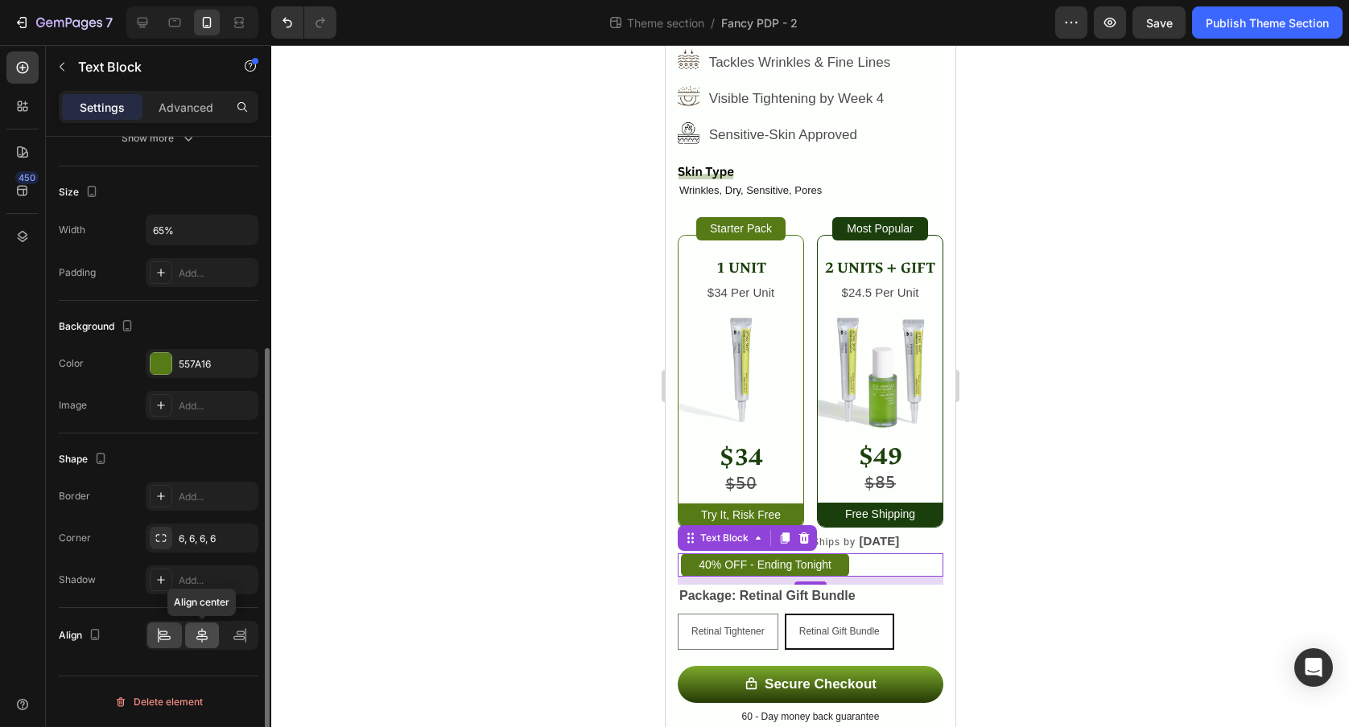
click at [199, 641] on icon at bounding box center [202, 636] width 16 height 16
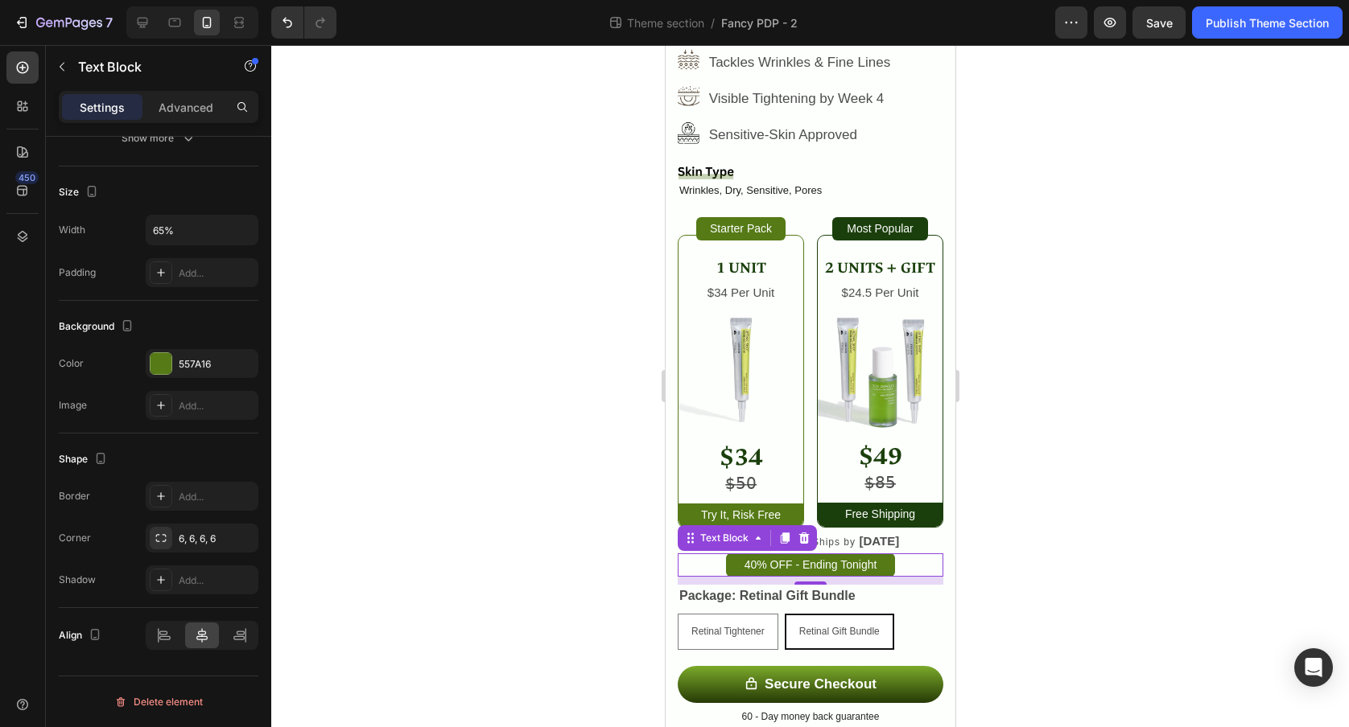
click at [414, 472] on div at bounding box center [810, 386] width 1078 height 682
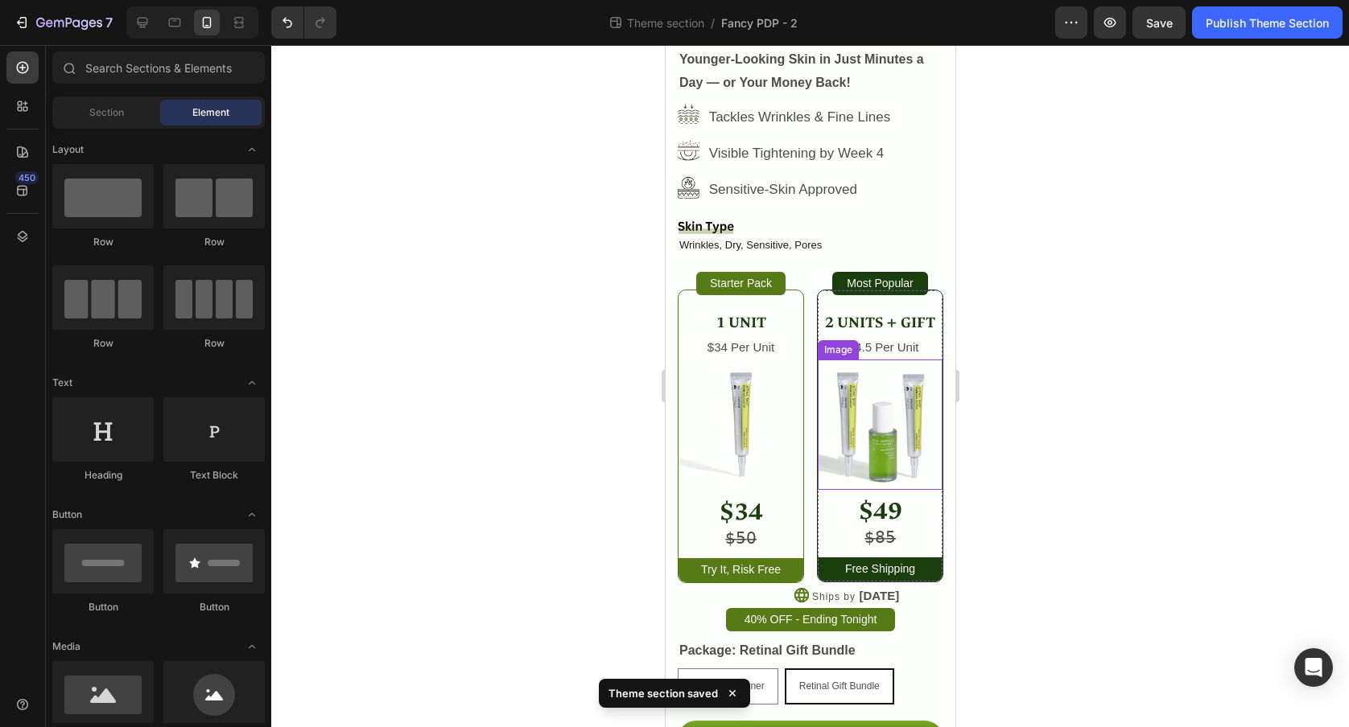
scroll to position [452, 0]
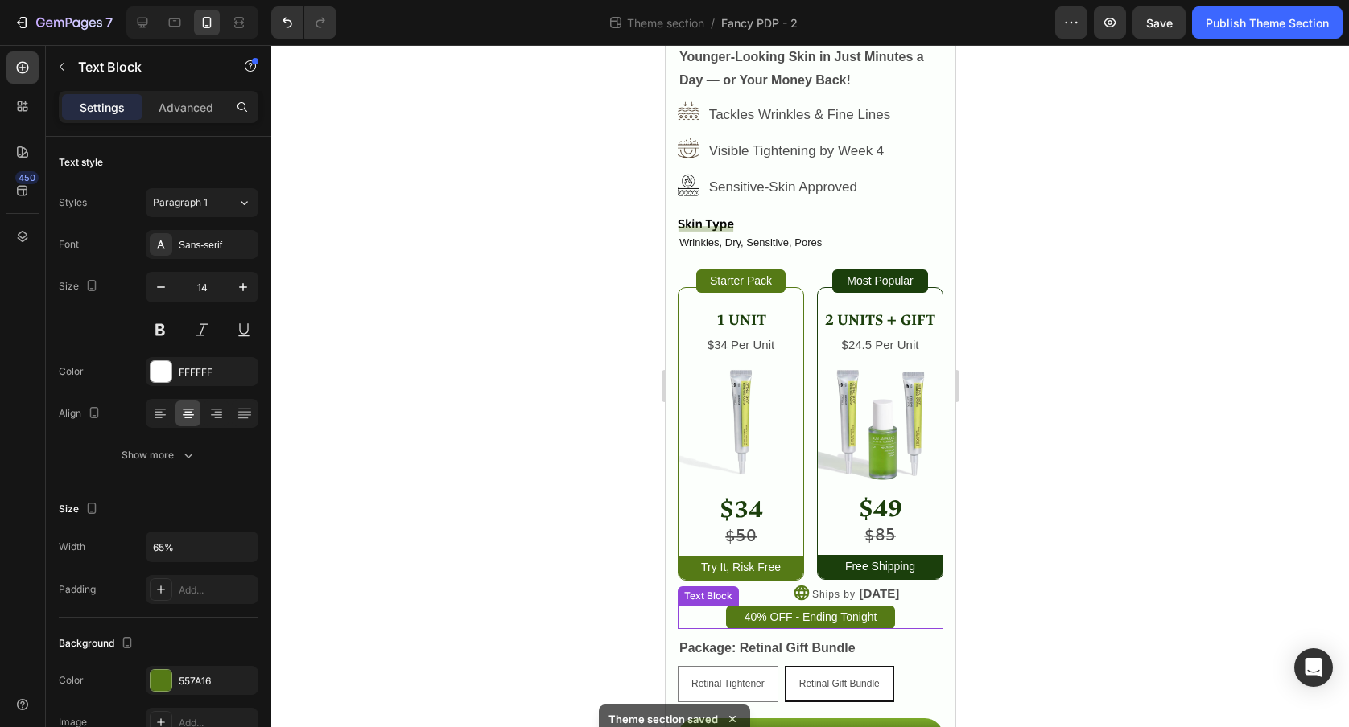
click at [895, 620] on div "40% OFF - Ending Tonight" at bounding box center [809, 617] width 259 height 23
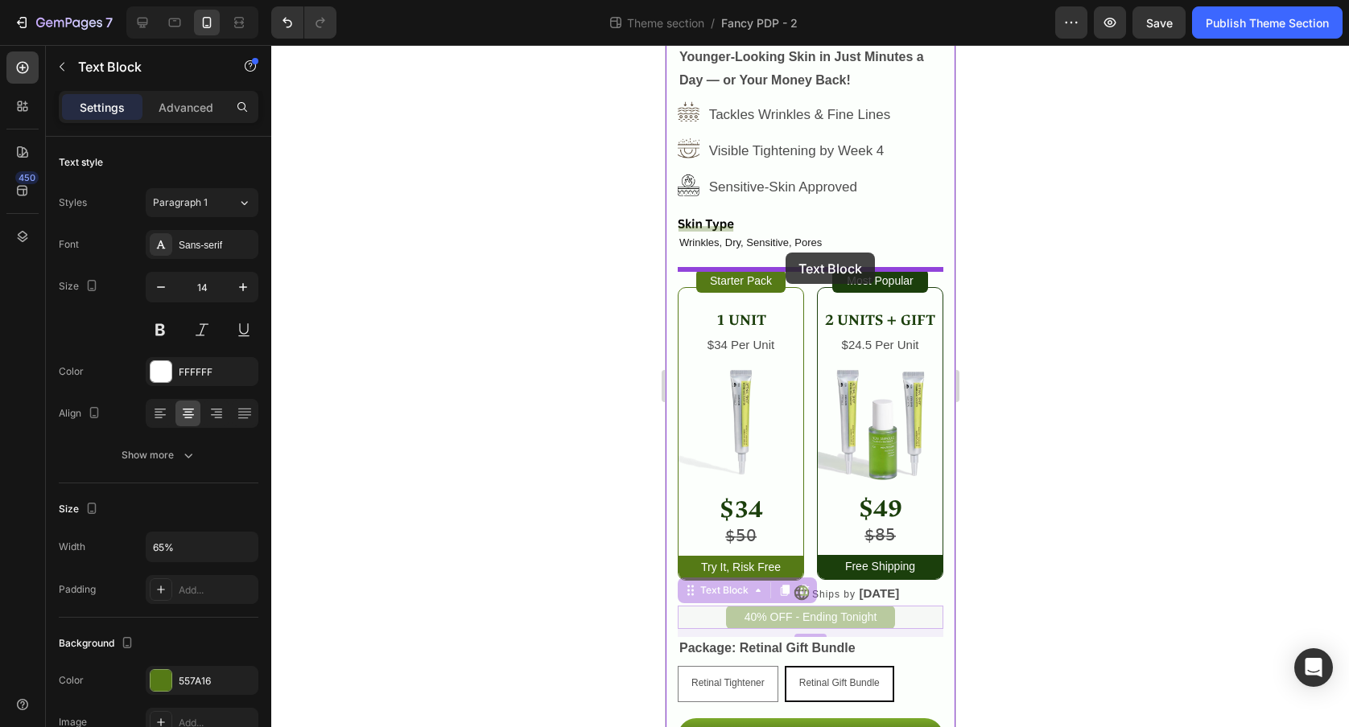
drag, startPoint x: 691, startPoint y: 592, endPoint x: 785, endPoint y: 253, distance: 352.2
click at [785, 253] on div "Galaxy S8+ ( 360 px) iPhone 13 Mini iPhone 13 Pro iPhone 11 Pro Max iPhone 15 P…" at bounding box center [810, 203] width 290 height 1220
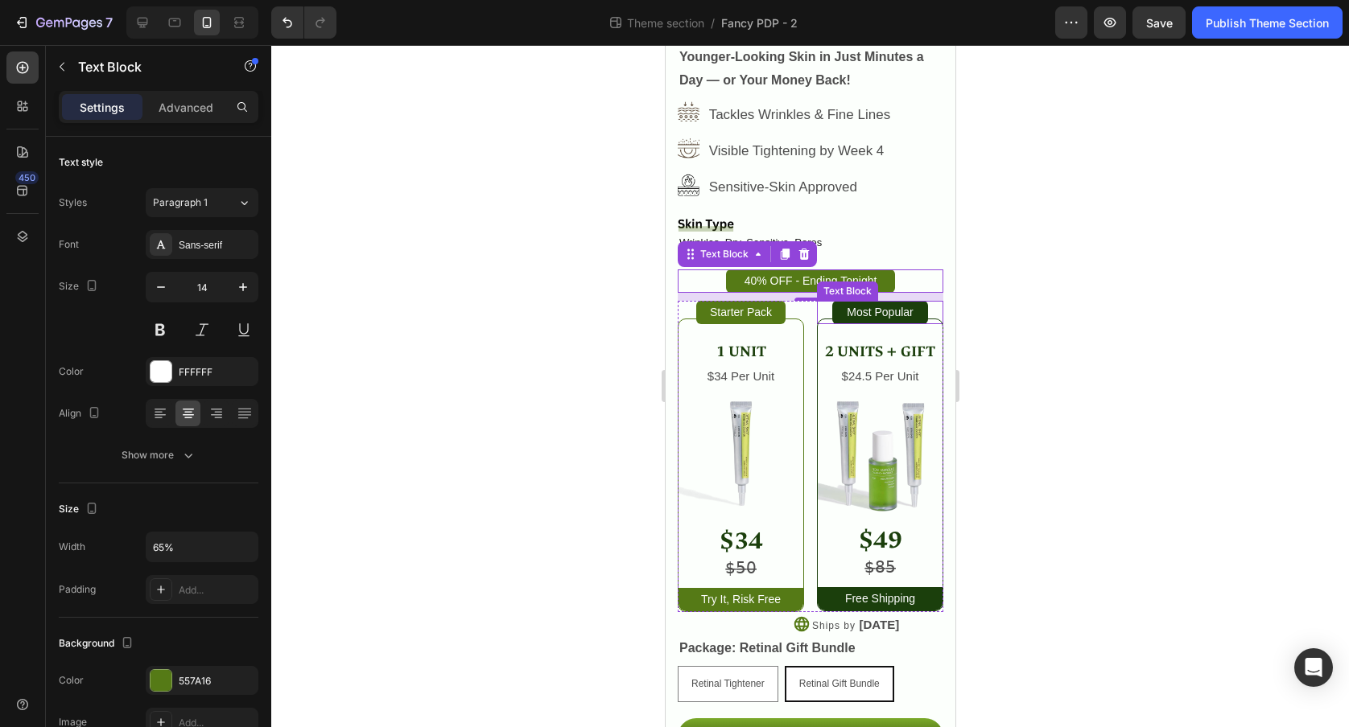
click at [1120, 325] on div at bounding box center [810, 386] width 1078 height 682
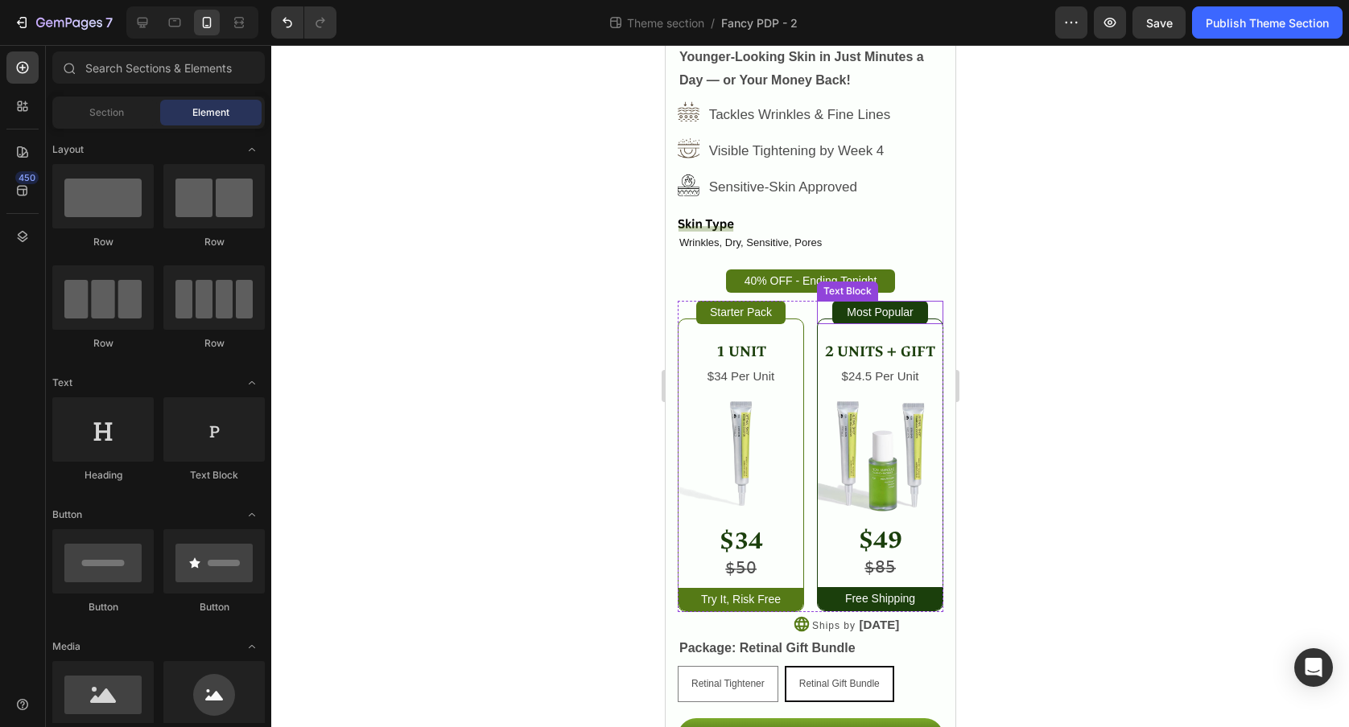
click at [1114, 378] on div at bounding box center [810, 386] width 1078 height 682
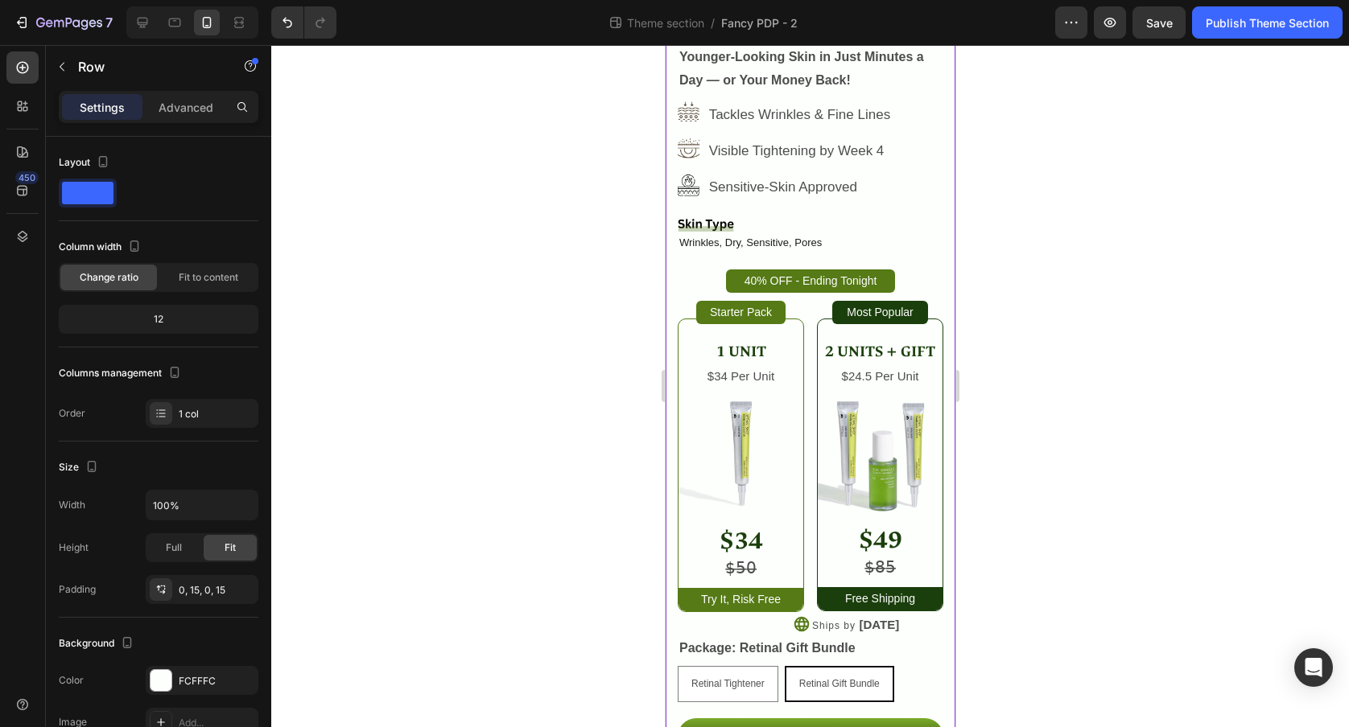
click at [942, 191] on div "Icon Icon Icon Icon Icon Icon List 1,171 Verified Review Text Block Row Retinal…" at bounding box center [810, 372] width 290 height 814
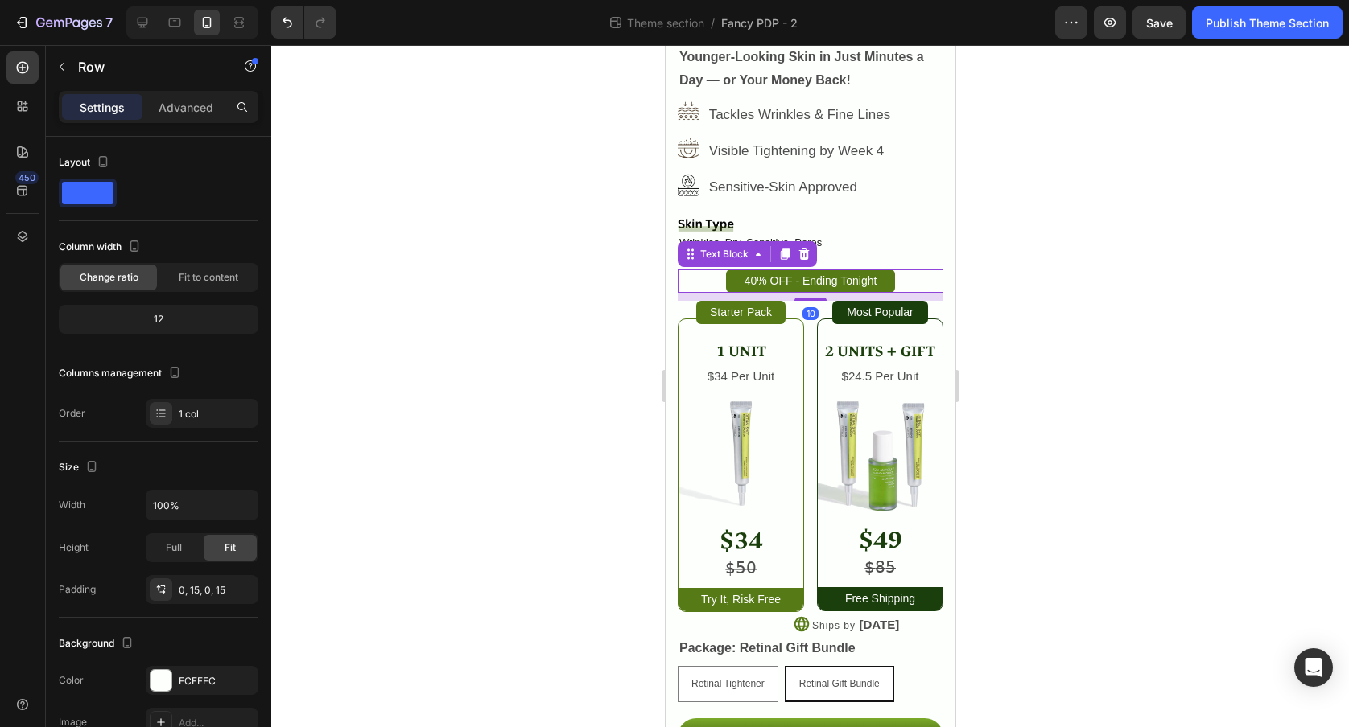
click at [888, 282] on p "40% OFF - Ending Tonight" at bounding box center [809, 281] width 165 height 20
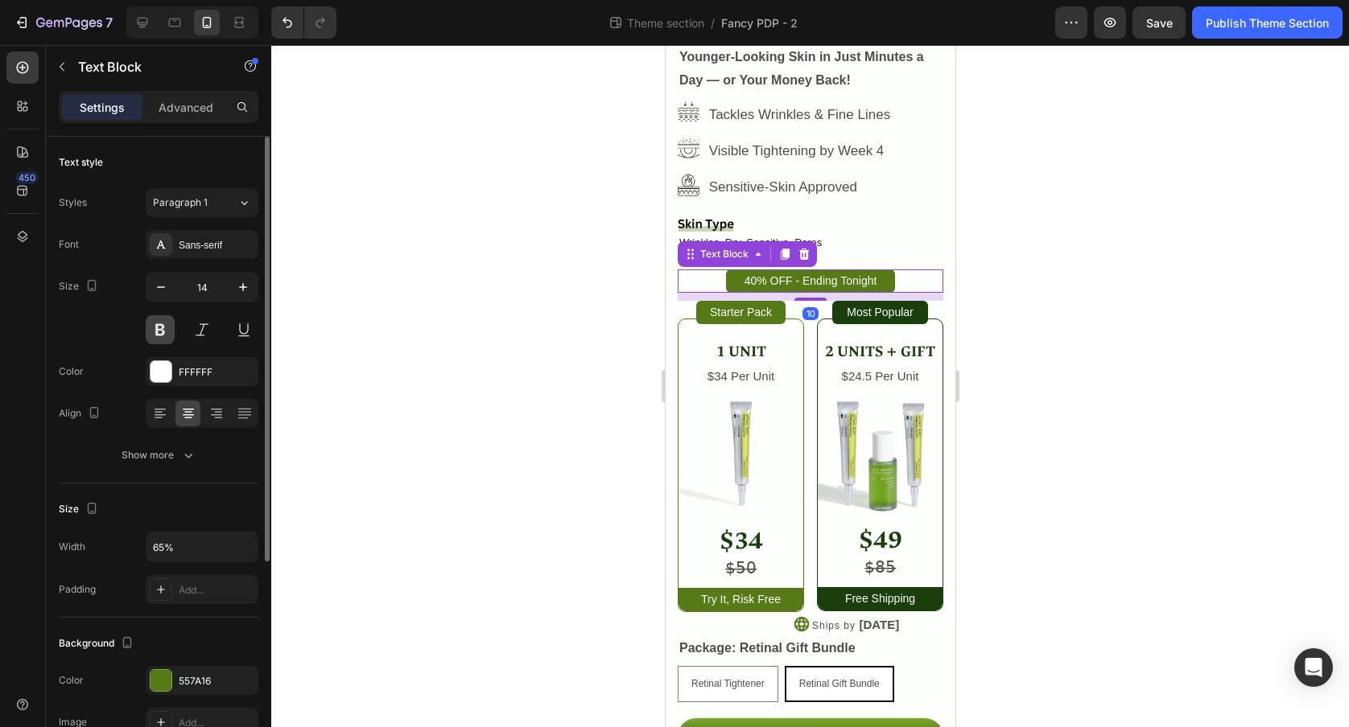
click at [159, 328] on button at bounding box center [160, 329] width 29 height 29
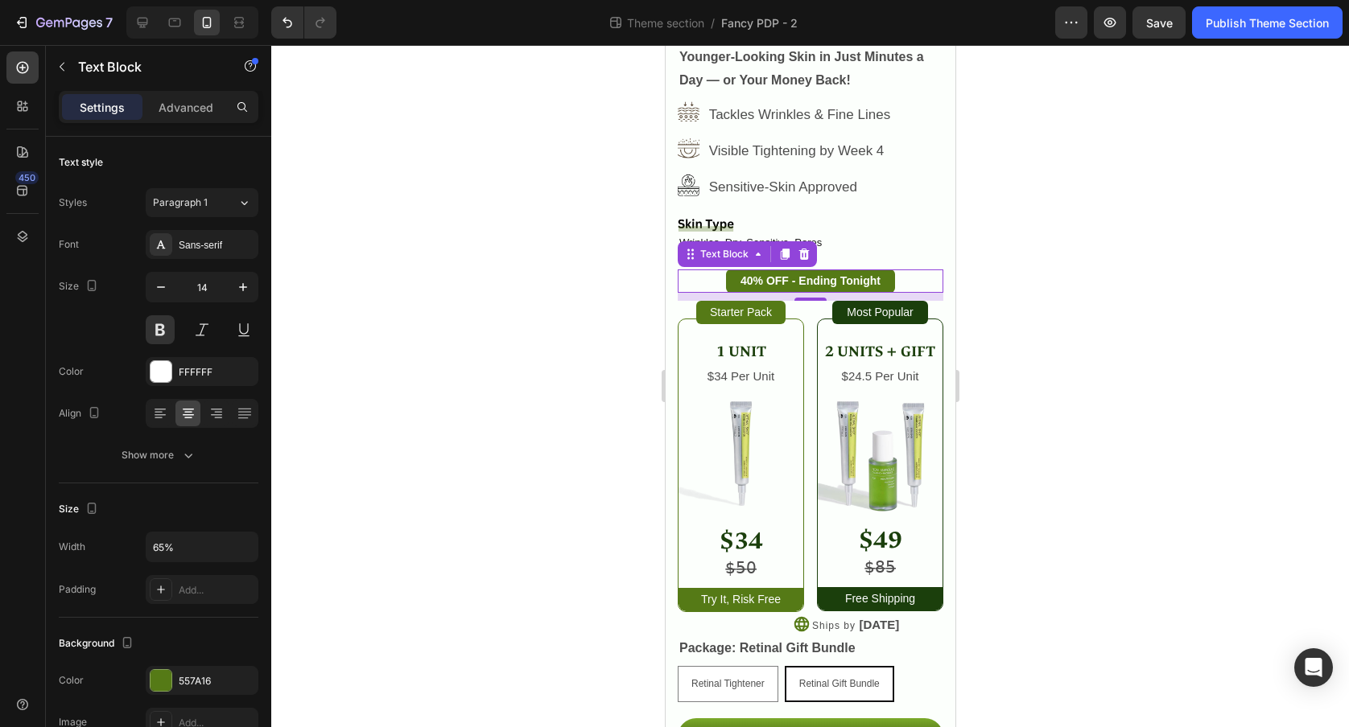
click at [443, 251] on div at bounding box center [810, 386] width 1078 height 682
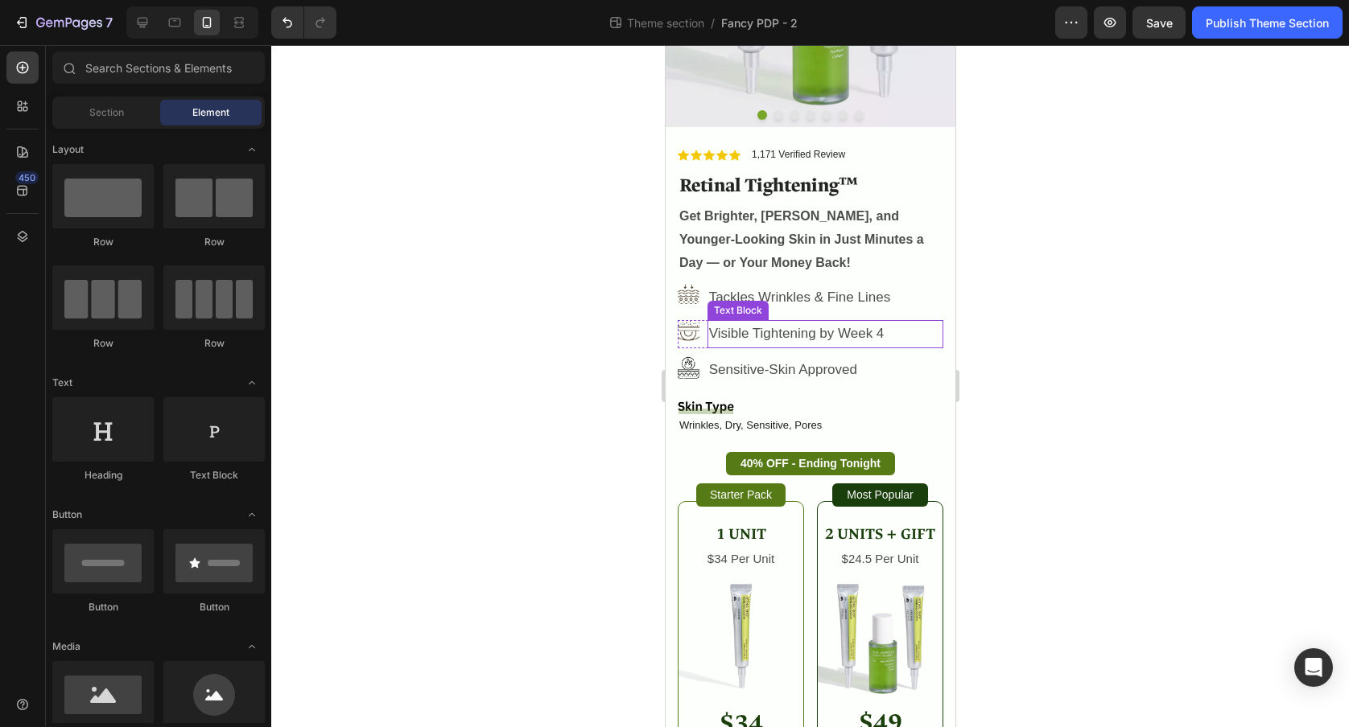
scroll to position [267, 0]
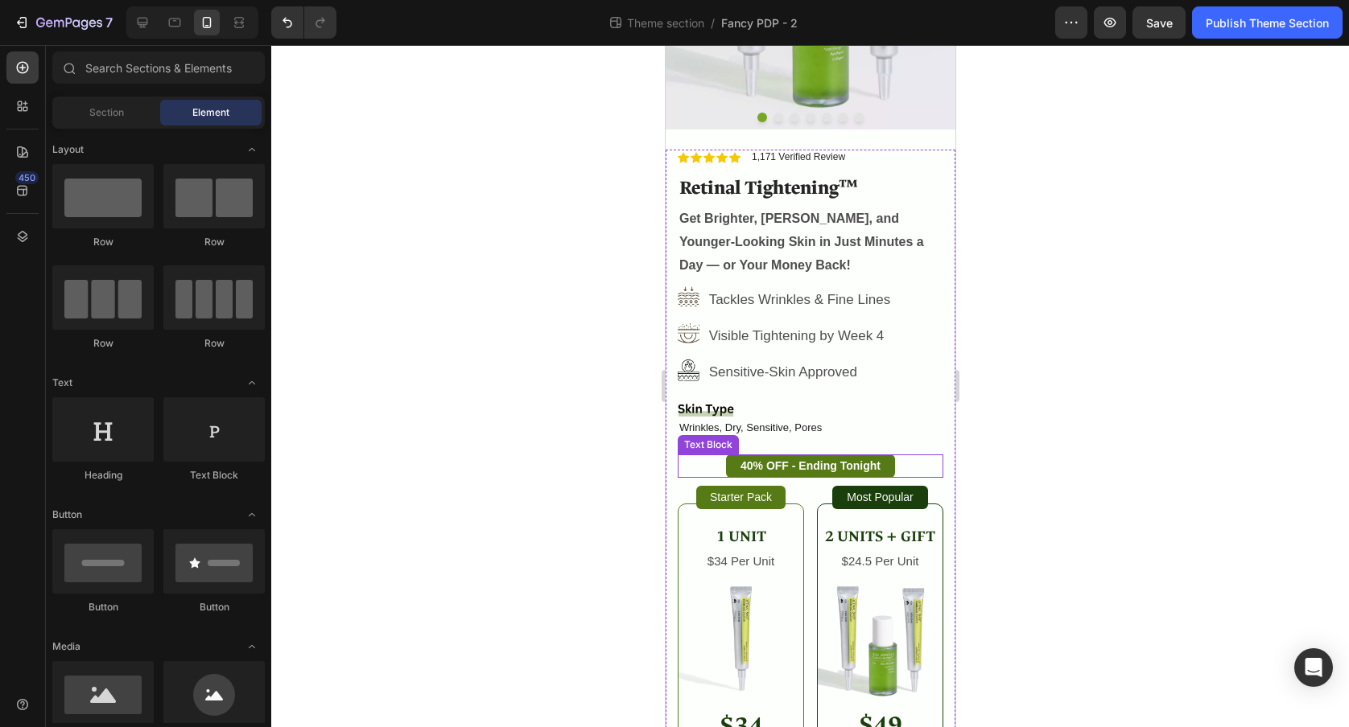
click at [902, 465] on div "40% OFF - Ending Tonight" at bounding box center [809, 466] width 259 height 23
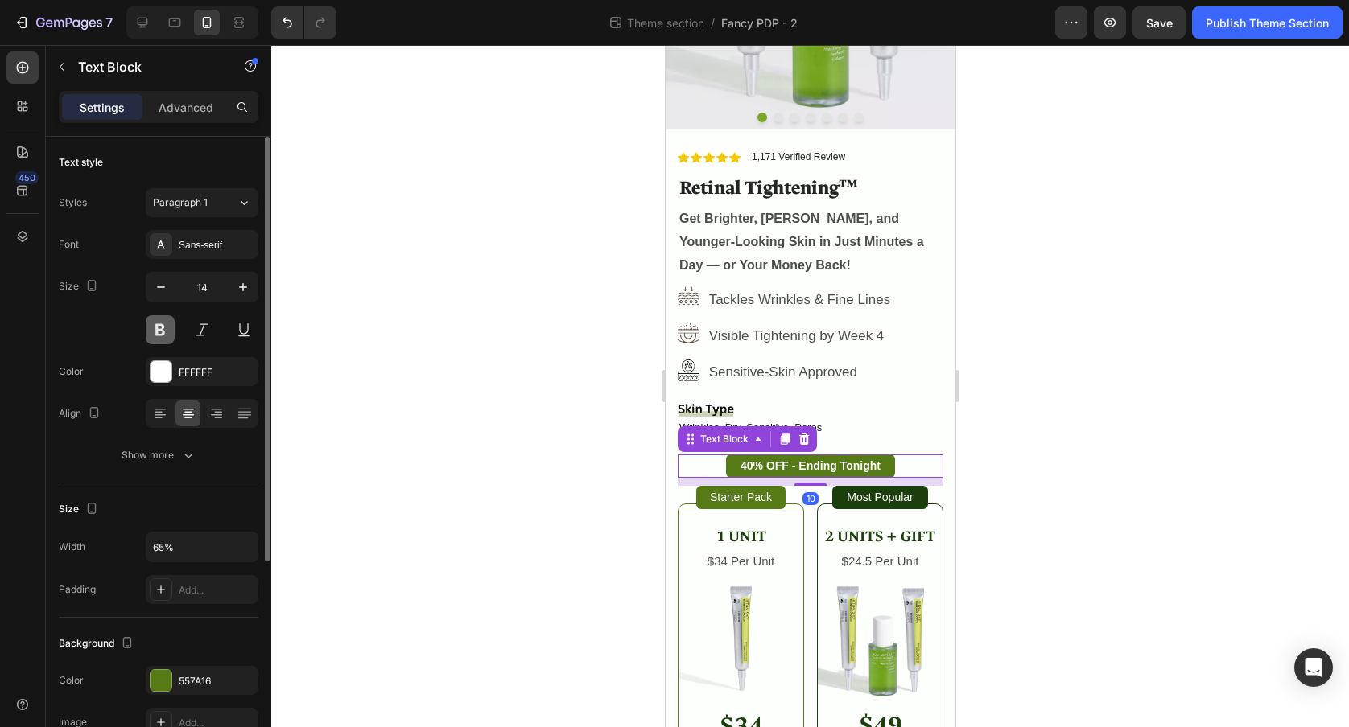
click at [164, 328] on button at bounding box center [160, 329] width 29 height 29
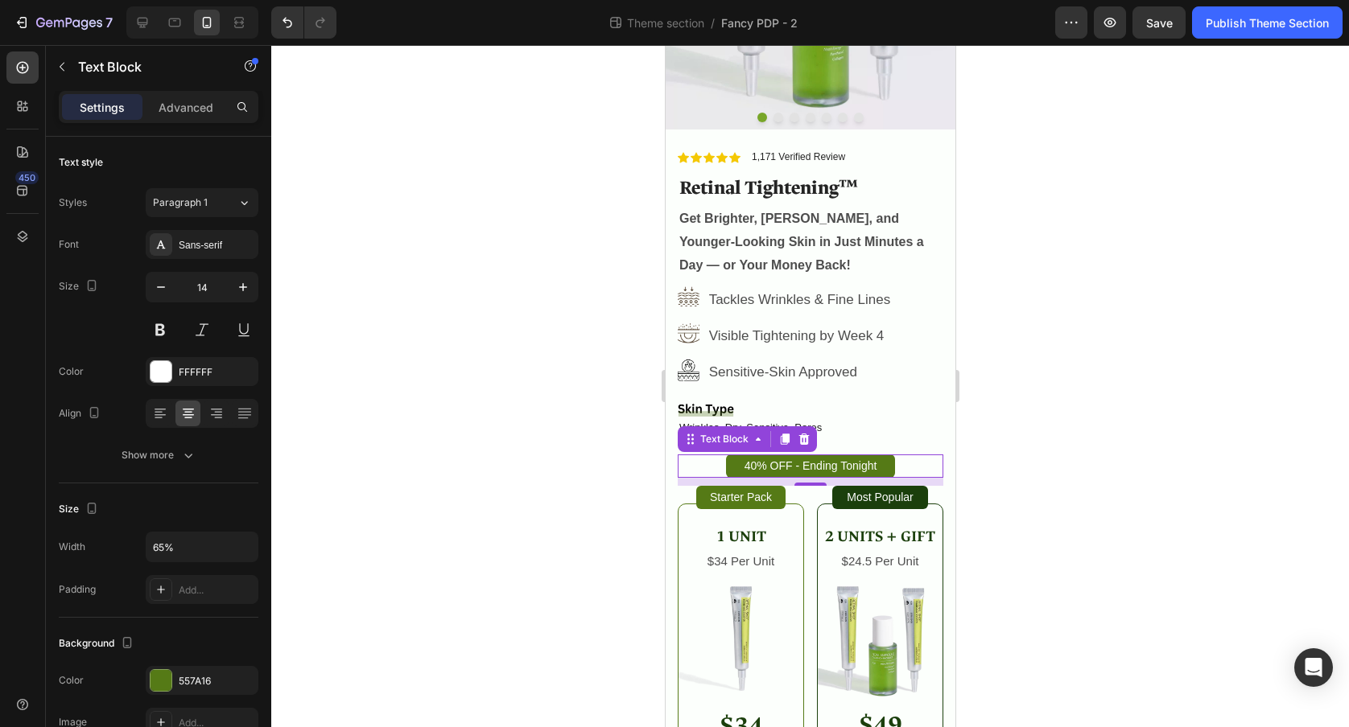
click at [463, 385] on div at bounding box center [810, 386] width 1078 height 682
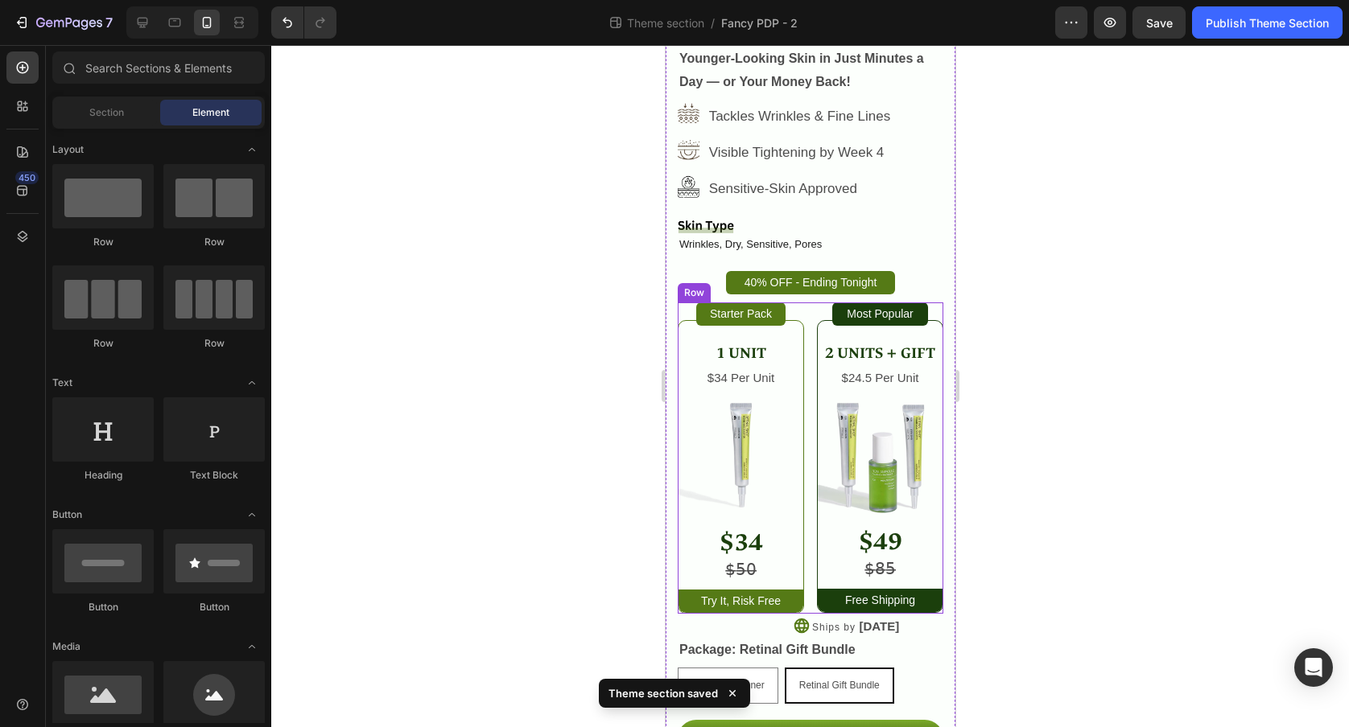
scroll to position [538, 0]
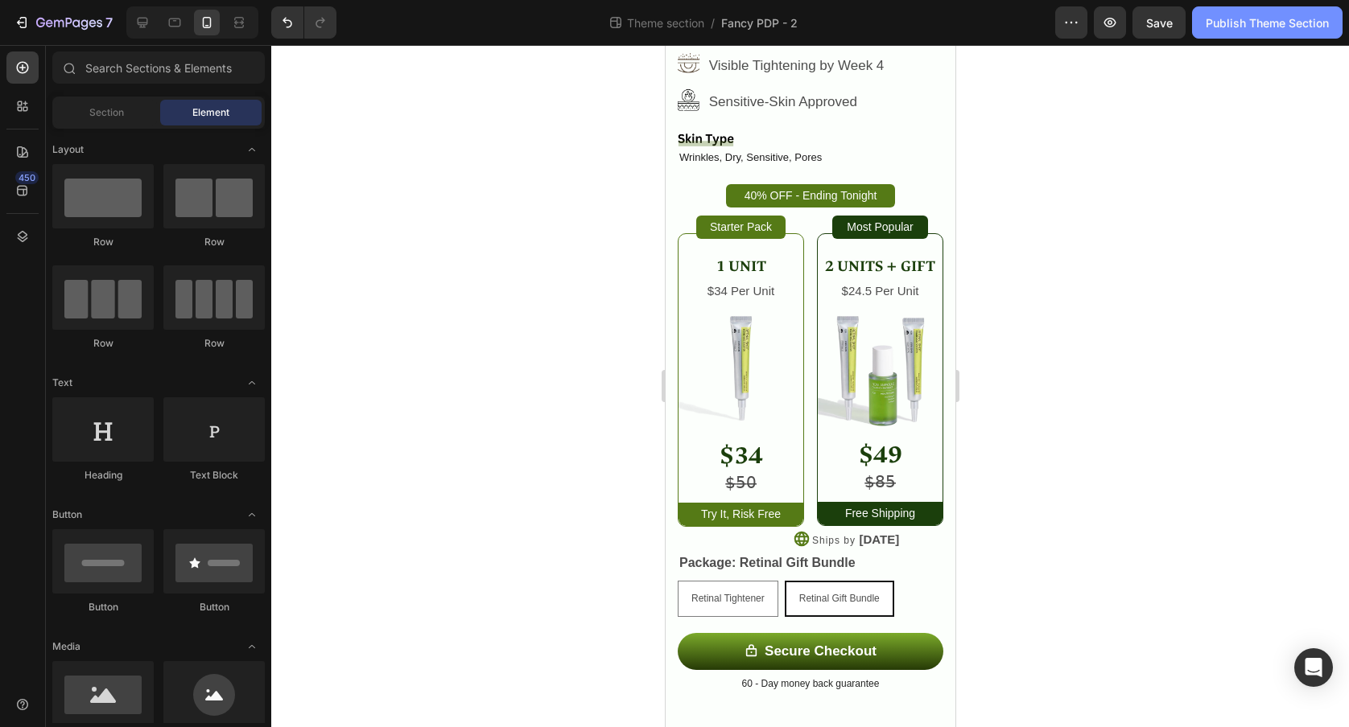
click at [1229, 24] on div "Publish Theme Section" at bounding box center [1267, 22] width 123 height 17
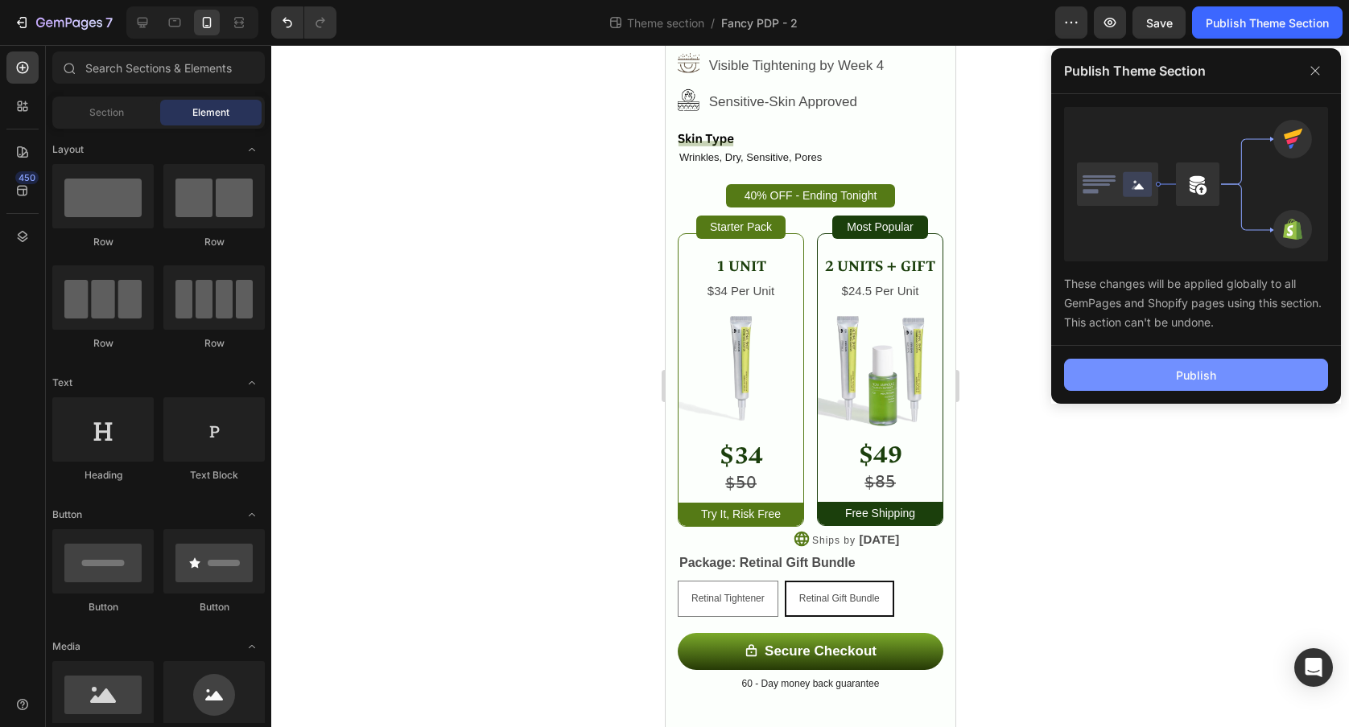
drag, startPoint x: 1167, startPoint y: 371, endPoint x: 1161, endPoint y: 388, distance: 17.8
click at [1167, 372] on button "Publish" at bounding box center [1196, 375] width 264 height 32
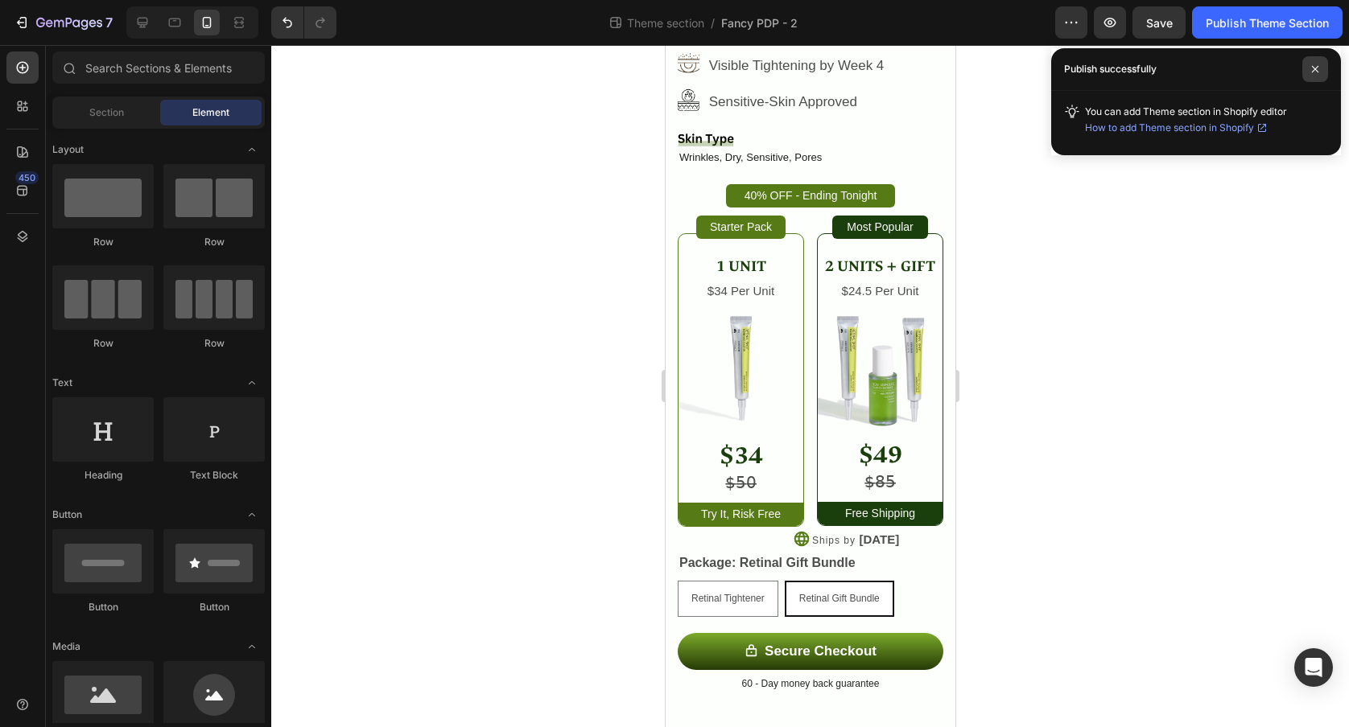
click at [1316, 68] on icon at bounding box center [1315, 69] width 6 height 6
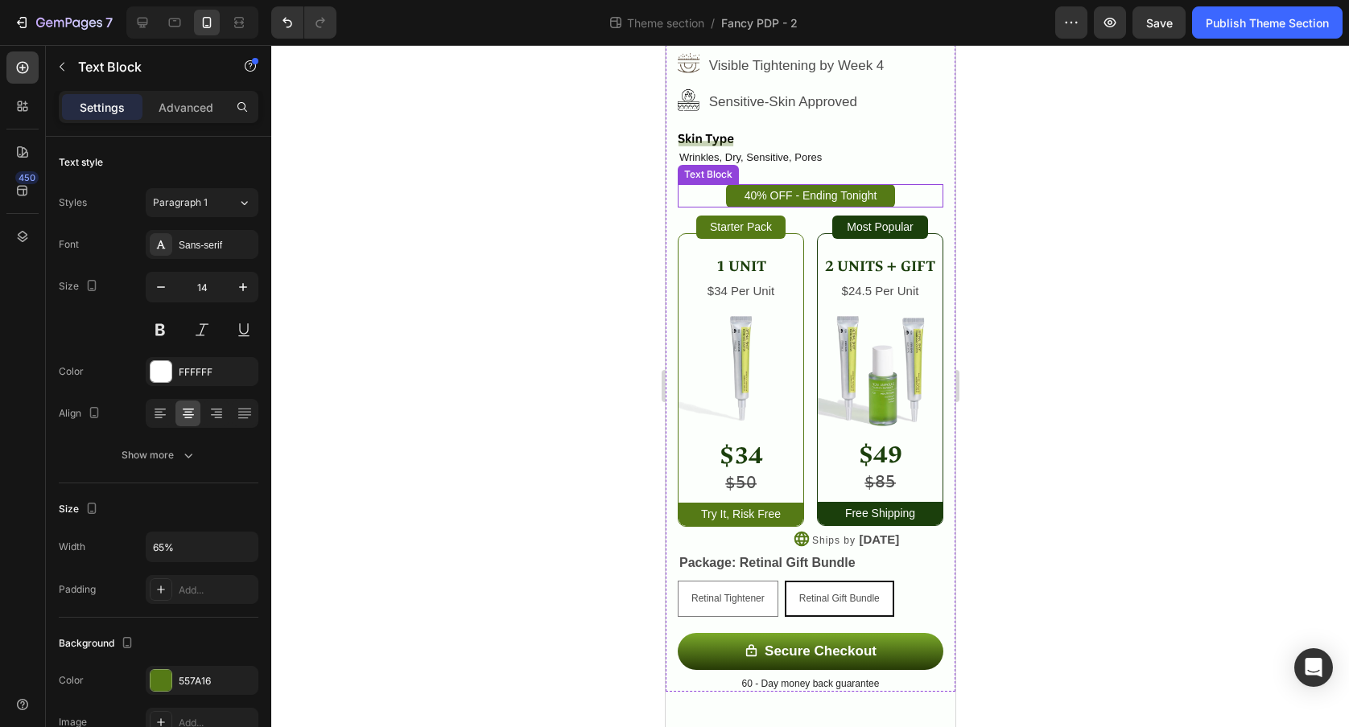
click at [882, 196] on p "40% OFF - Ending Tonight" at bounding box center [809, 196] width 165 height 20
drag, startPoint x: 1092, startPoint y: 211, endPoint x: 1104, endPoint y: 209, distance: 12.2
click at [1100, 210] on div at bounding box center [810, 386] width 1078 height 682
click at [884, 196] on p "40% OFF - Ending Tonight!" at bounding box center [809, 196] width 165 height 20
drag, startPoint x: 1123, startPoint y: 173, endPoint x: 316, endPoint y: 134, distance: 807.3
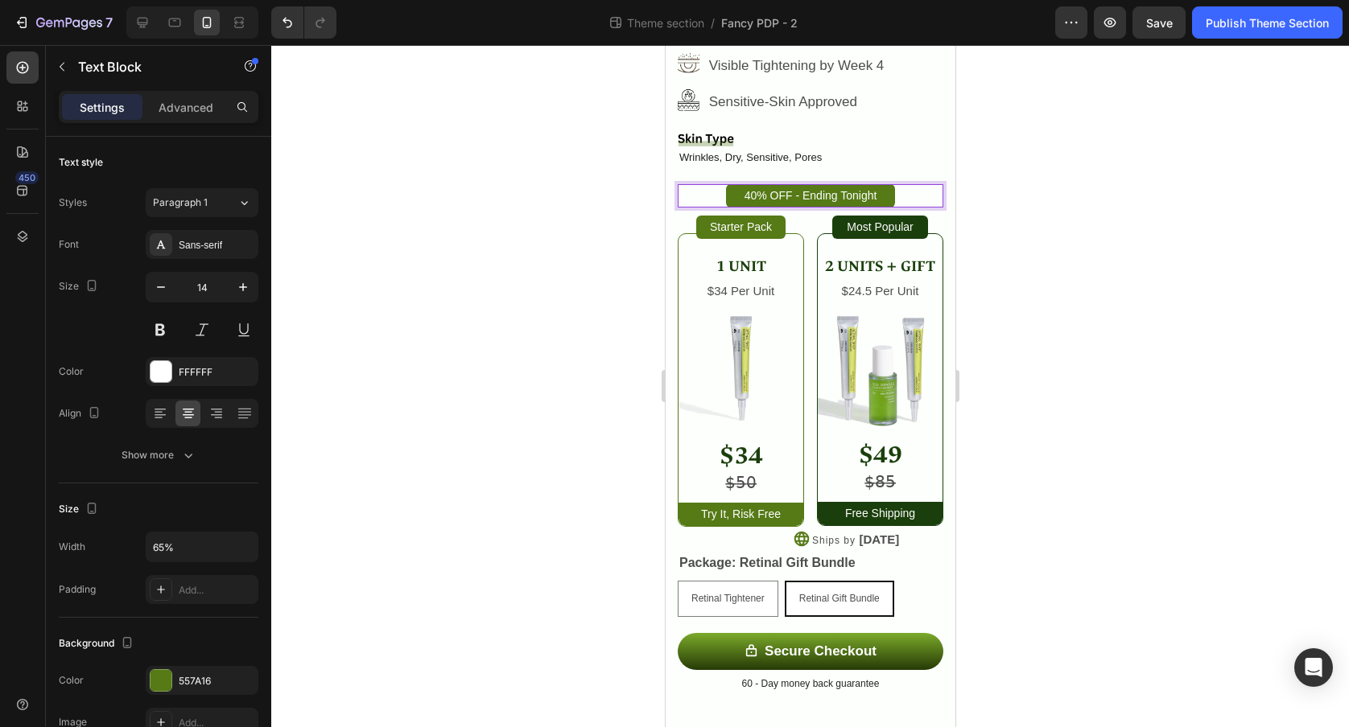
click at [1123, 173] on div at bounding box center [810, 386] width 1078 height 682
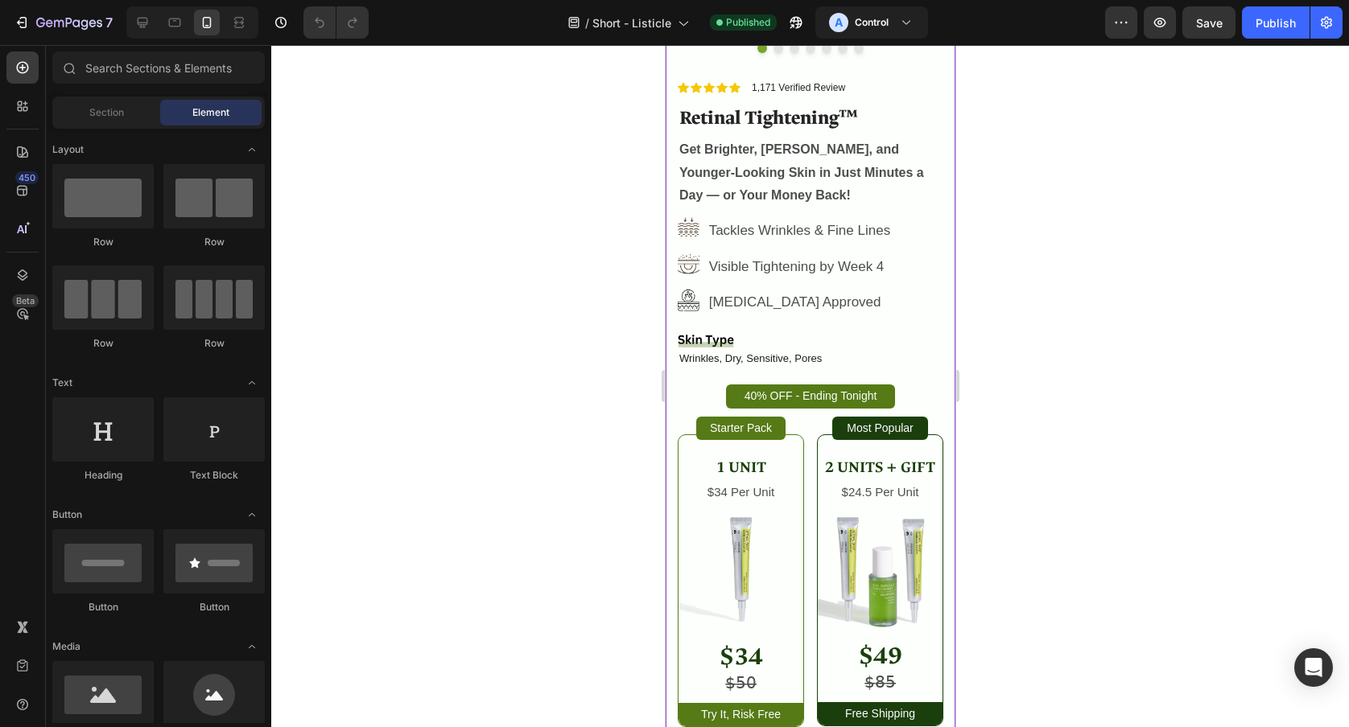
scroll to position [4918, 0]
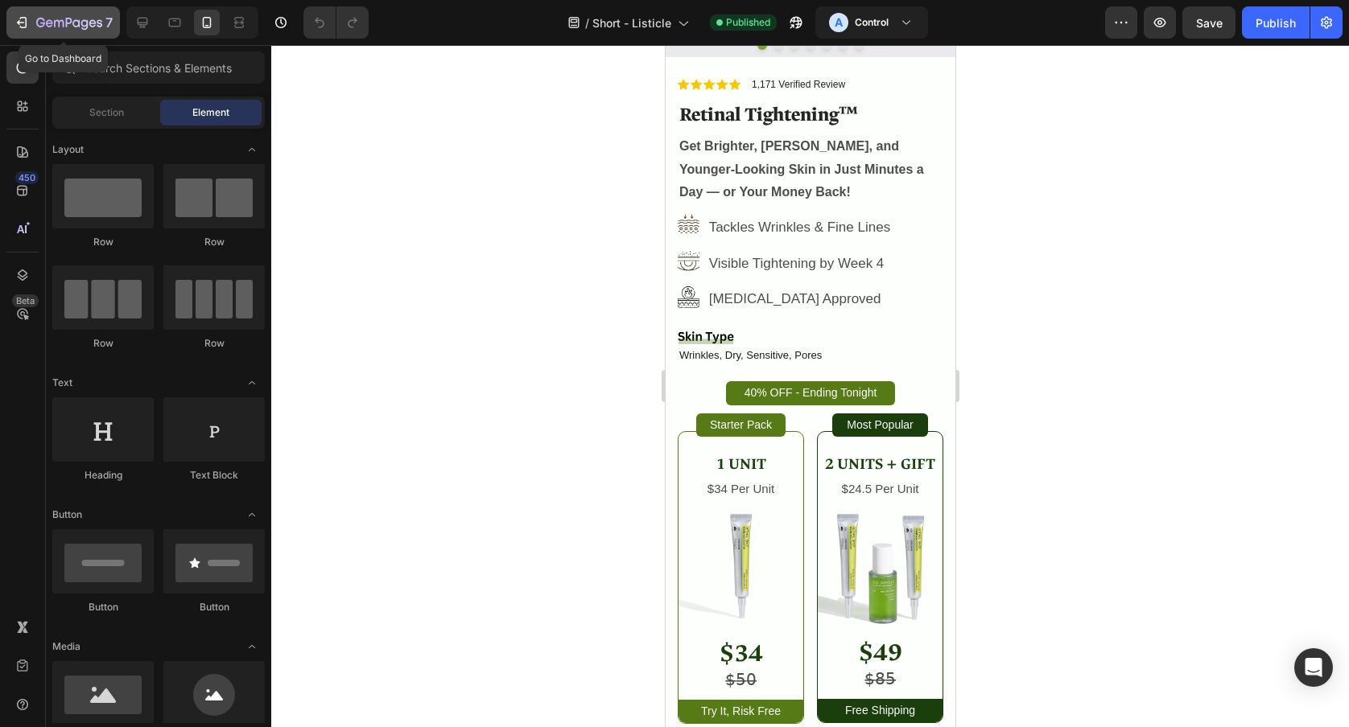
click at [70, 22] on icon "button" at bounding box center [69, 23] width 6 height 10
